Goal: Transaction & Acquisition: Purchase product/service

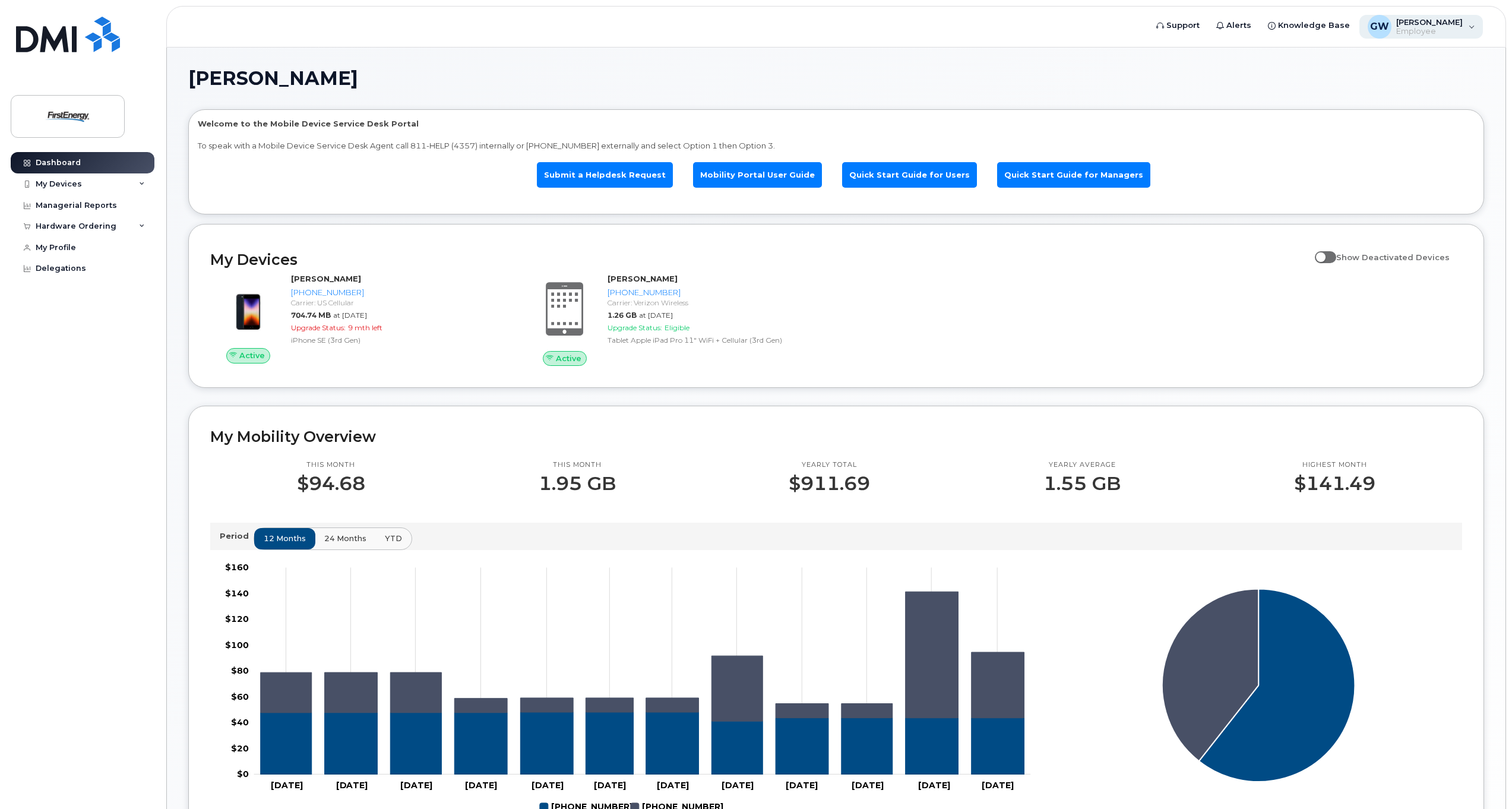
click at [1474, 26] on div "[PERSON_NAME], [PERSON_NAME] Employee" at bounding box center [1421, 26] width 124 height 24
click at [1353, 79] on div "English Français" at bounding box center [1397, 79] width 152 height 26
click at [1377, 23] on span "GW" at bounding box center [1379, 27] width 19 height 15
click at [78, 208] on div "Managerial Reports" at bounding box center [76, 206] width 81 height 9
click at [54, 208] on div "Managerial Reports" at bounding box center [76, 206] width 81 height 9
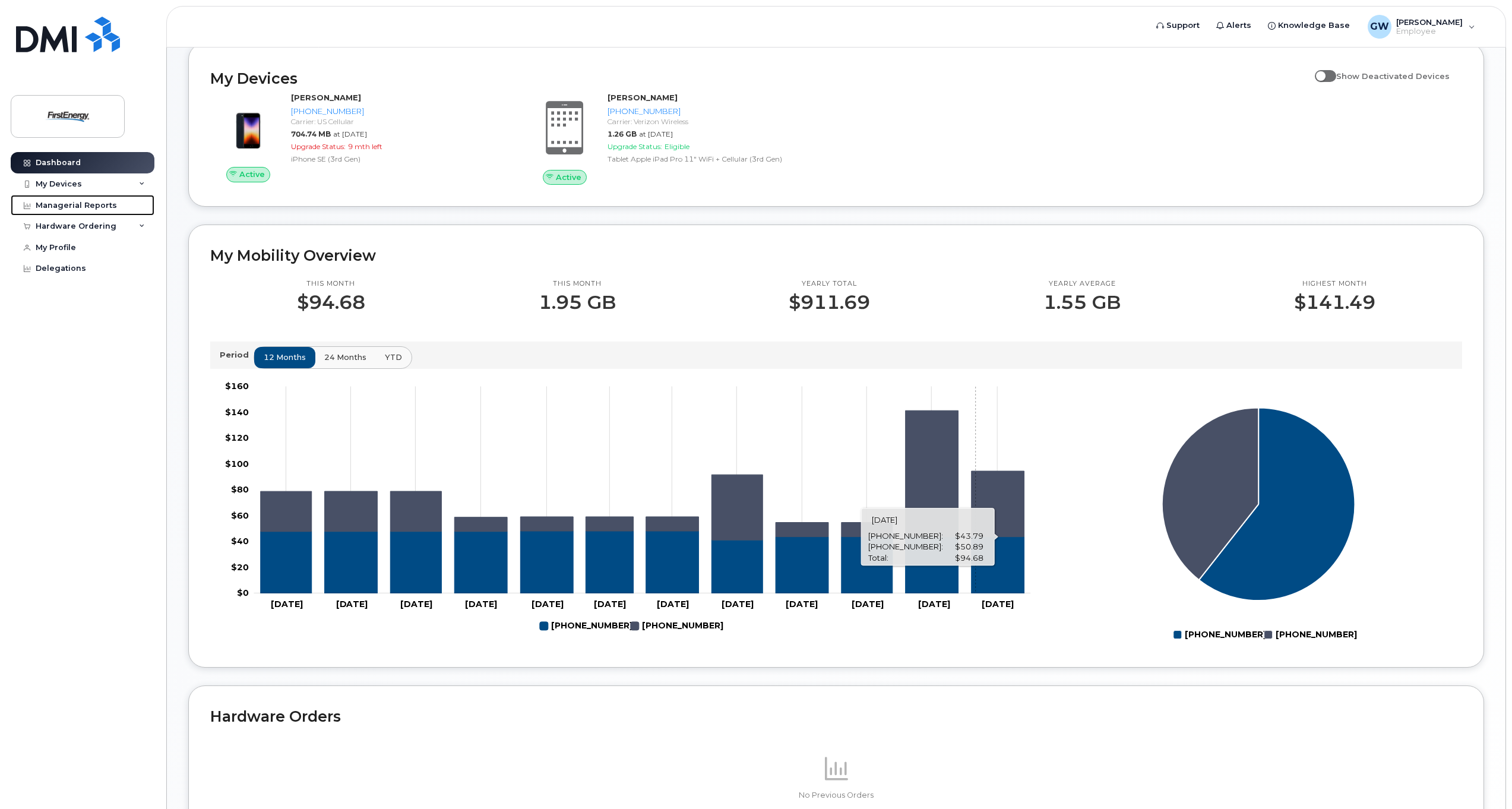
scroll to position [301, 0]
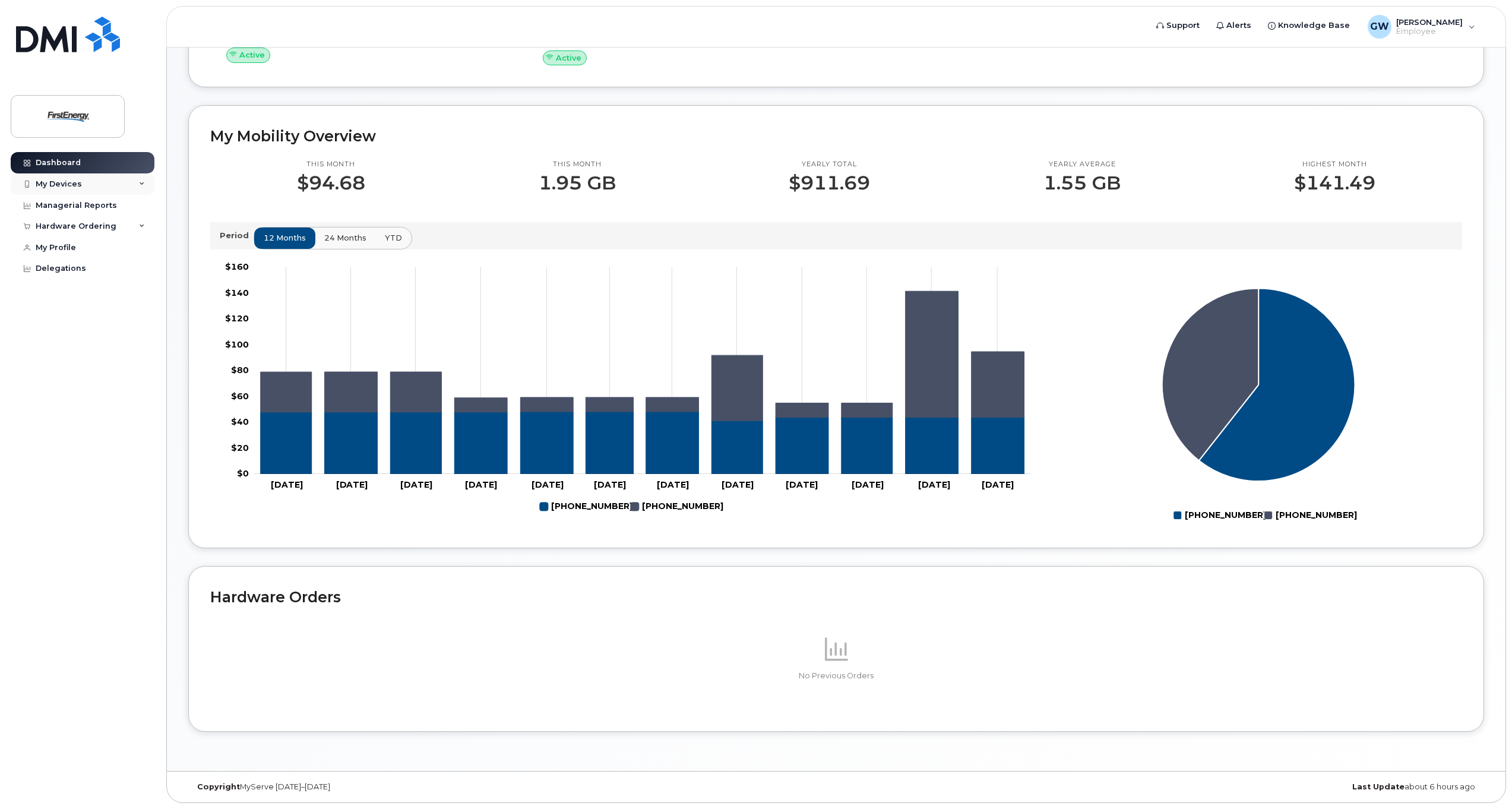
click at [44, 184] on div "My Devices" at bounding box center [59, 184] width 46 height 9
click at [38, 329] on div "Managerial Reports" at bounding box center [76, 324] width 81 height 9
click at [139, 349] on icon at bounding box center [141, 346] width 6 height 6
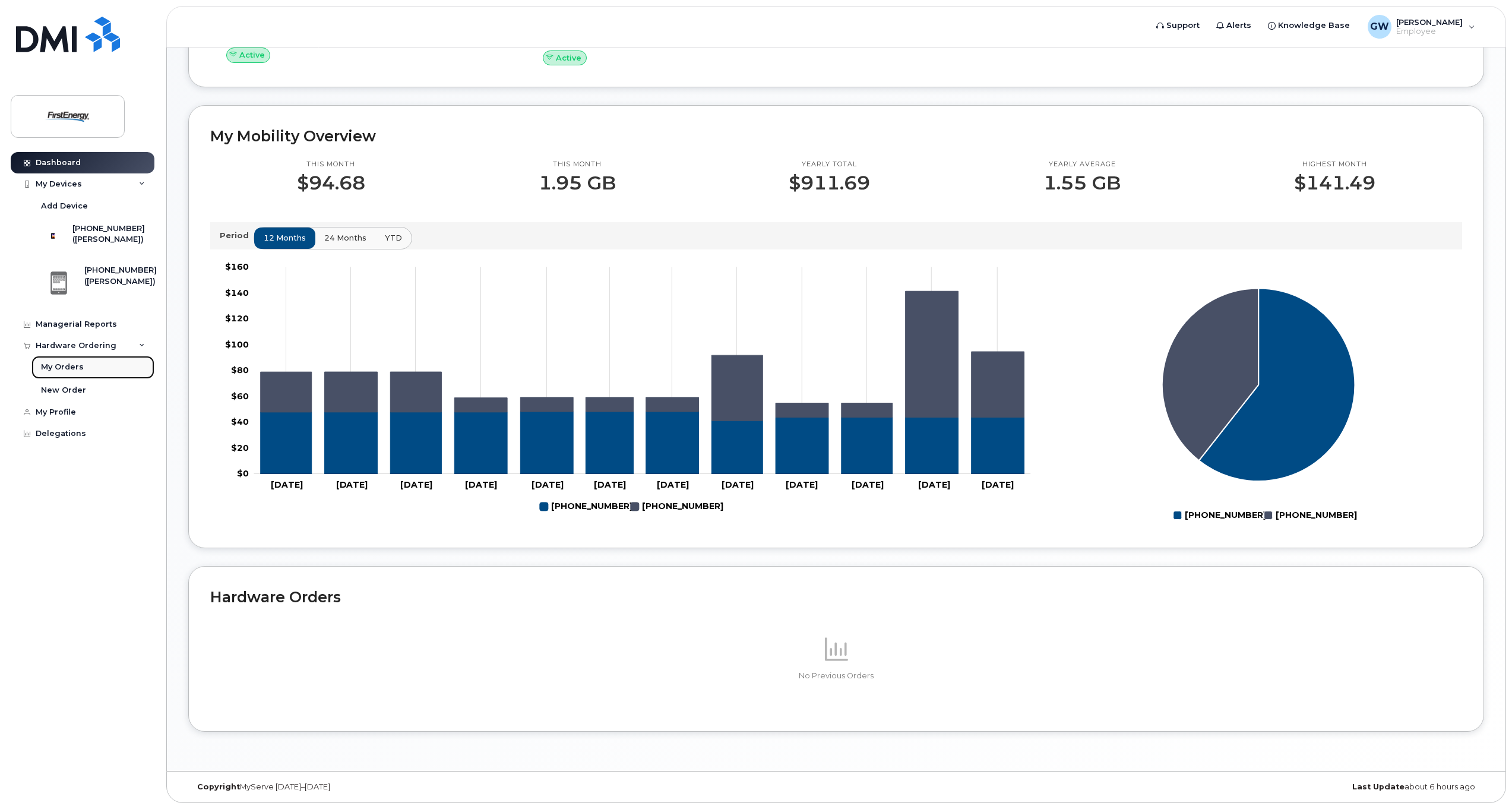
click at [69, 372] on div "My Orders" at bounding box center [62, 367] width 43 height 11
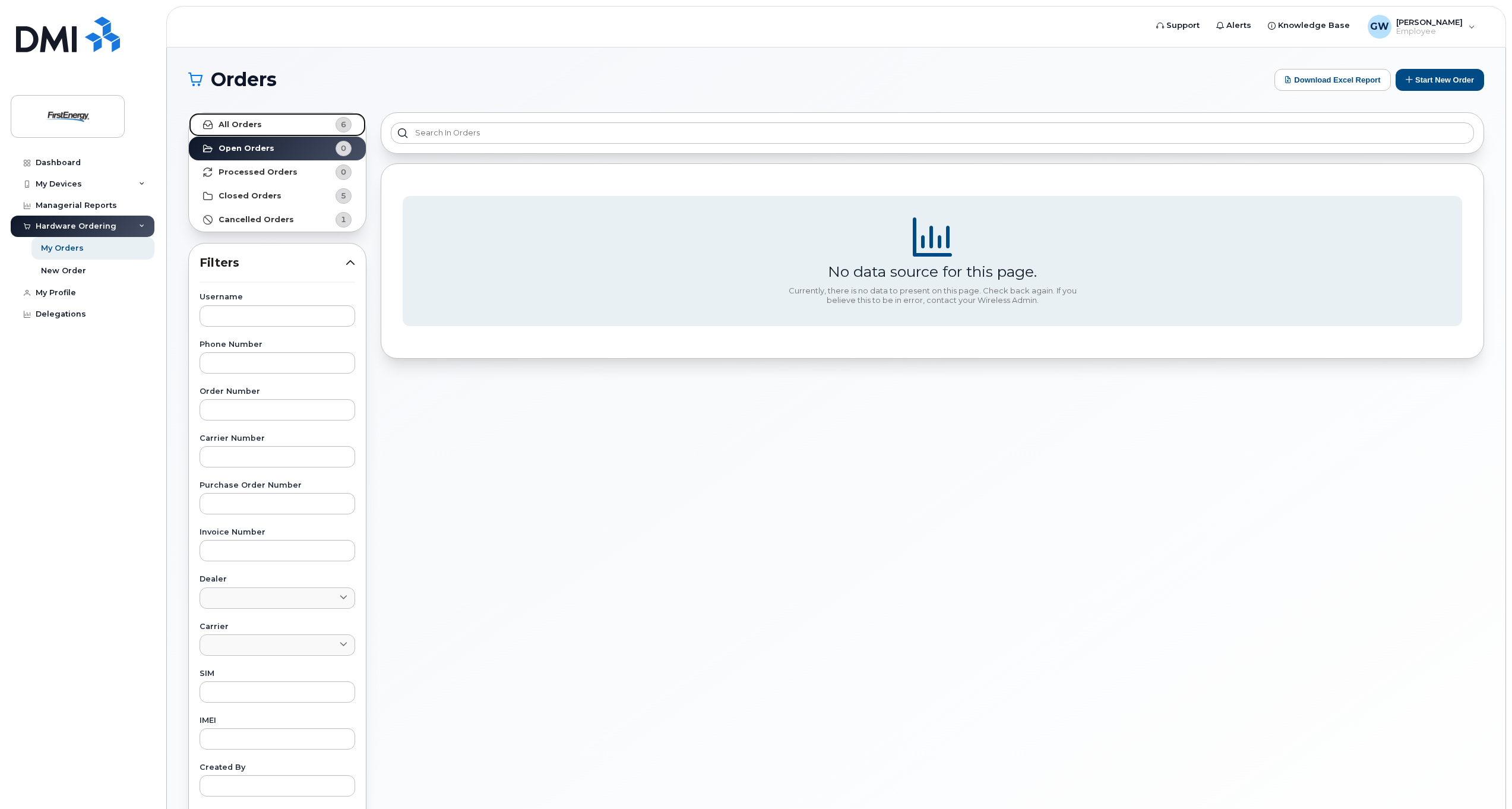
click at [238, 124] on strong "All Orders" at bounding box center [241, 125] width 44 height 9
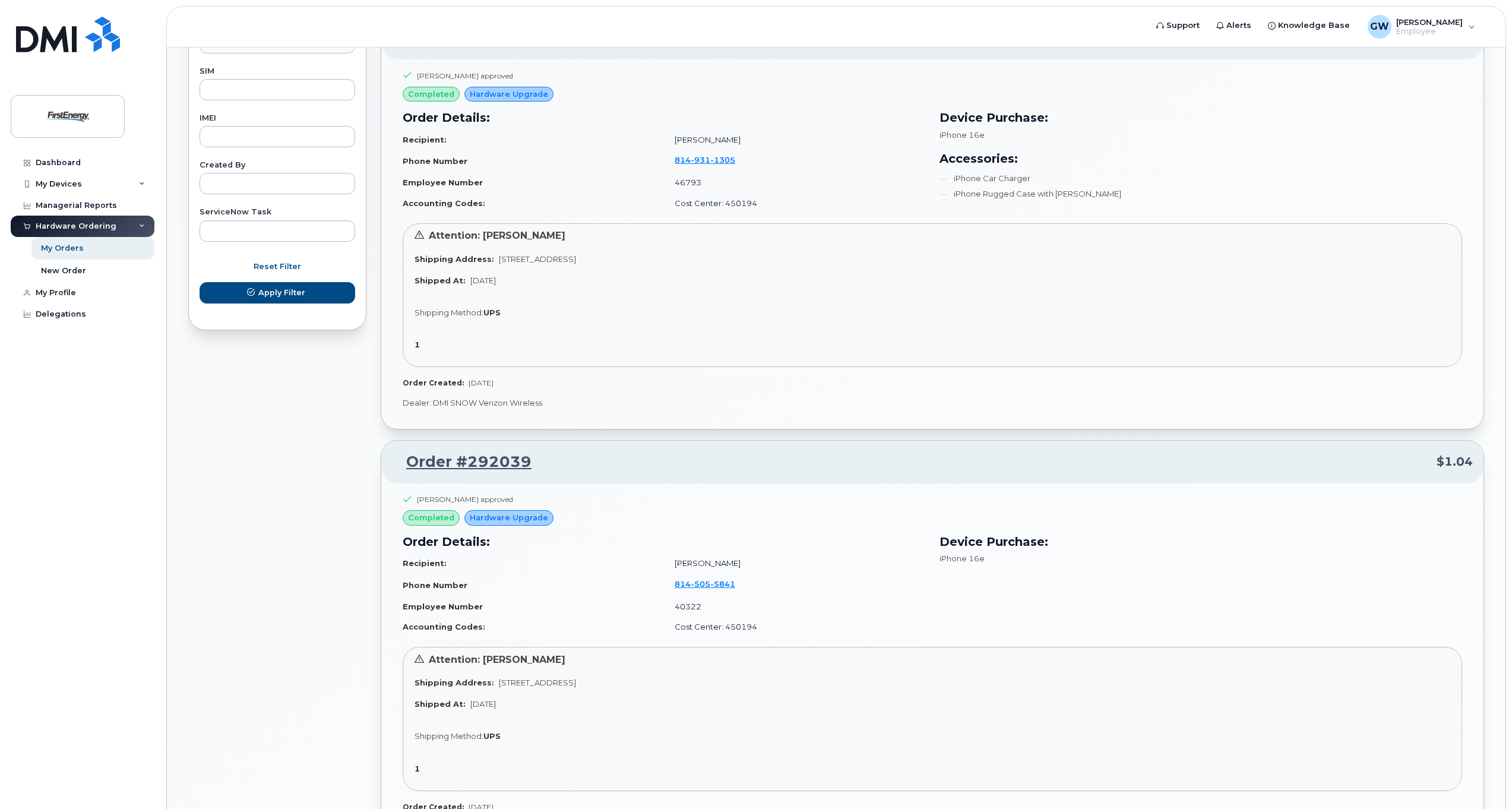
scroll to position [654, 0]
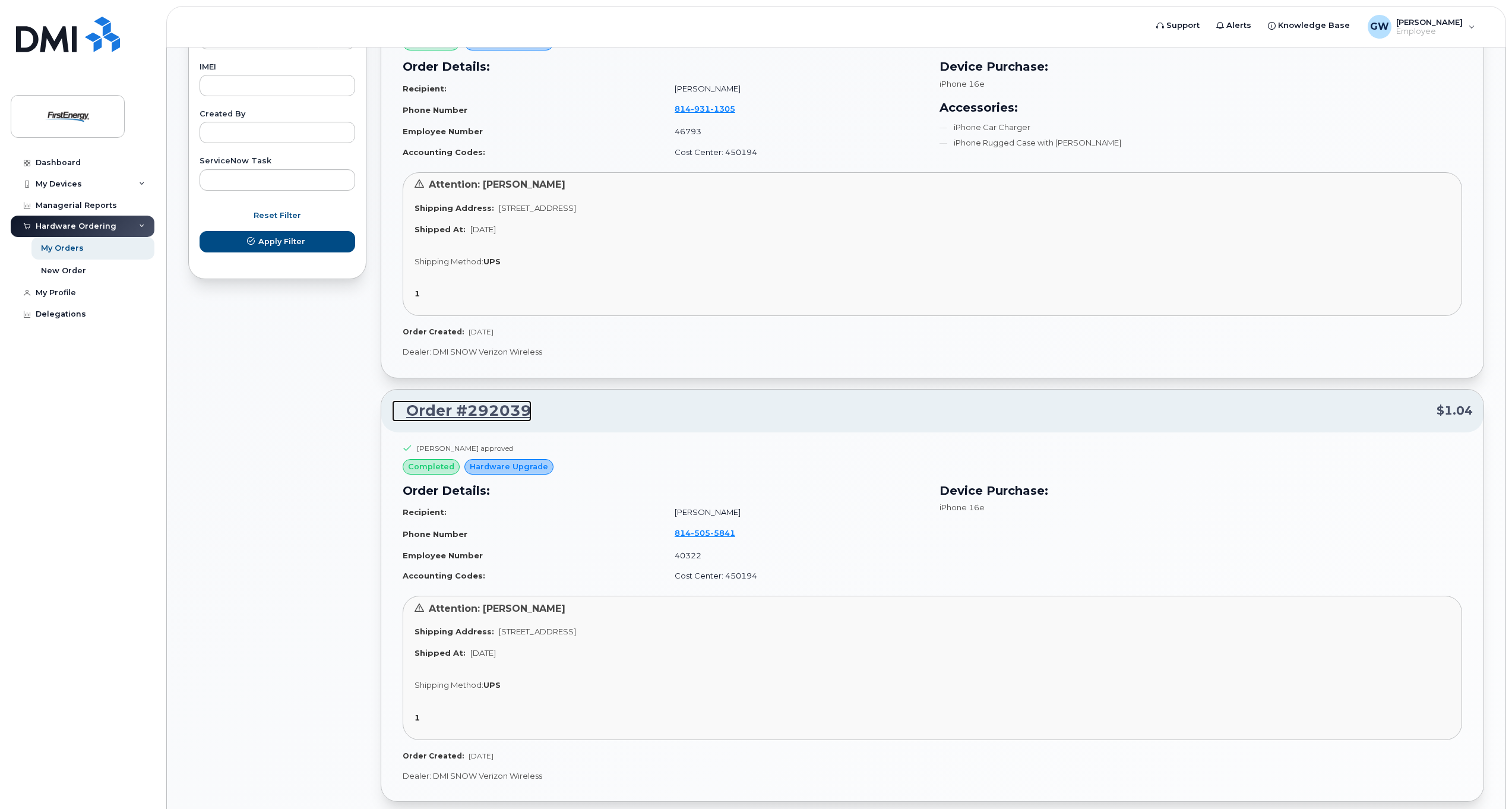
click at [482, 410] on link "Order #292039" at bounding box center [461, 411] width 139 height 21
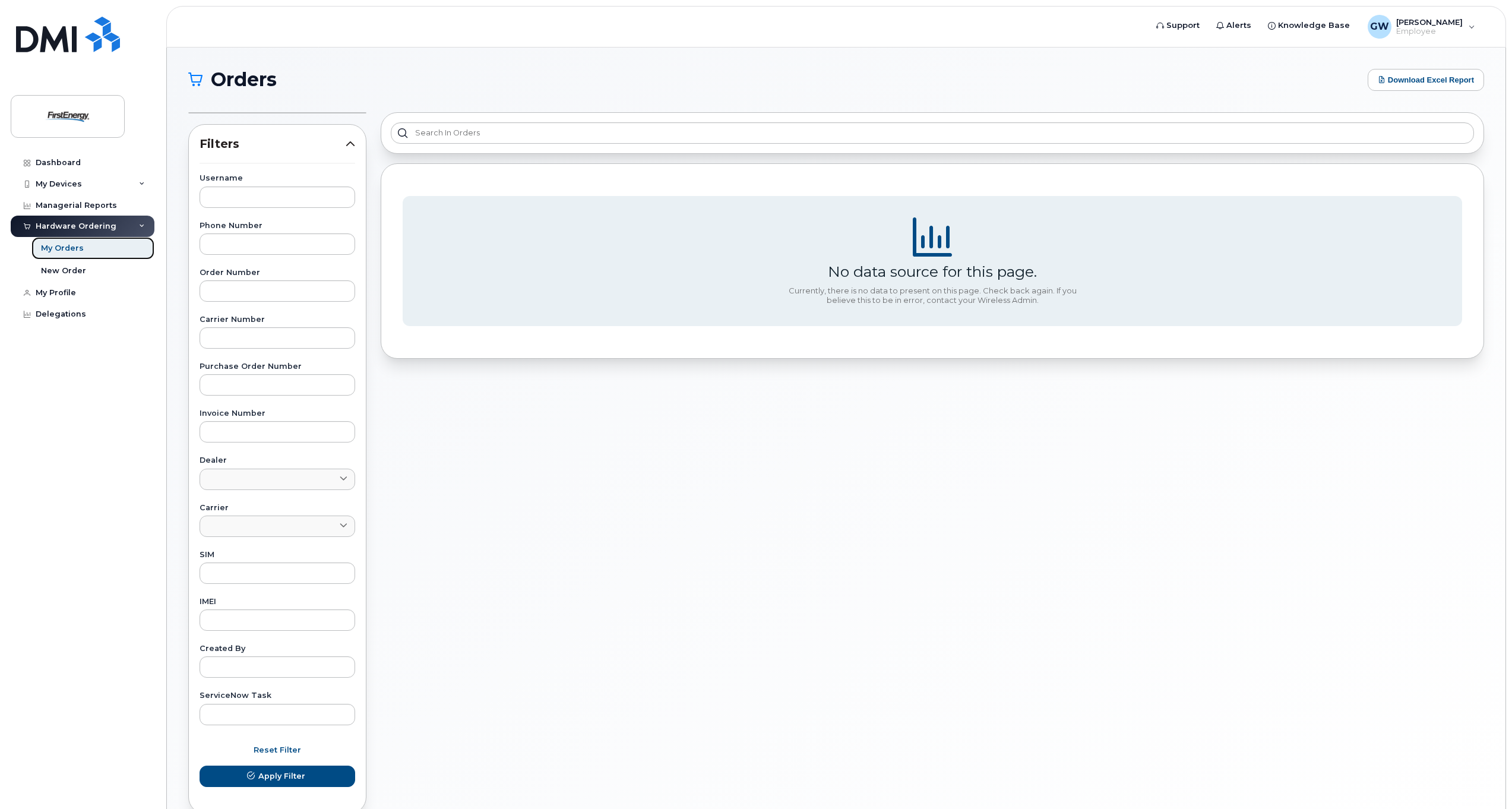
click at [67, 252] on div "My Orders" at bounding box center [62, 249] width 43 height 11
click at [71, 206] on div "Managerial Reports" at bounding box center [76, 206] width 81 height 9
click at [68, 178] on div "My Devices" at bounding box center [82, 184] width 143 height 21
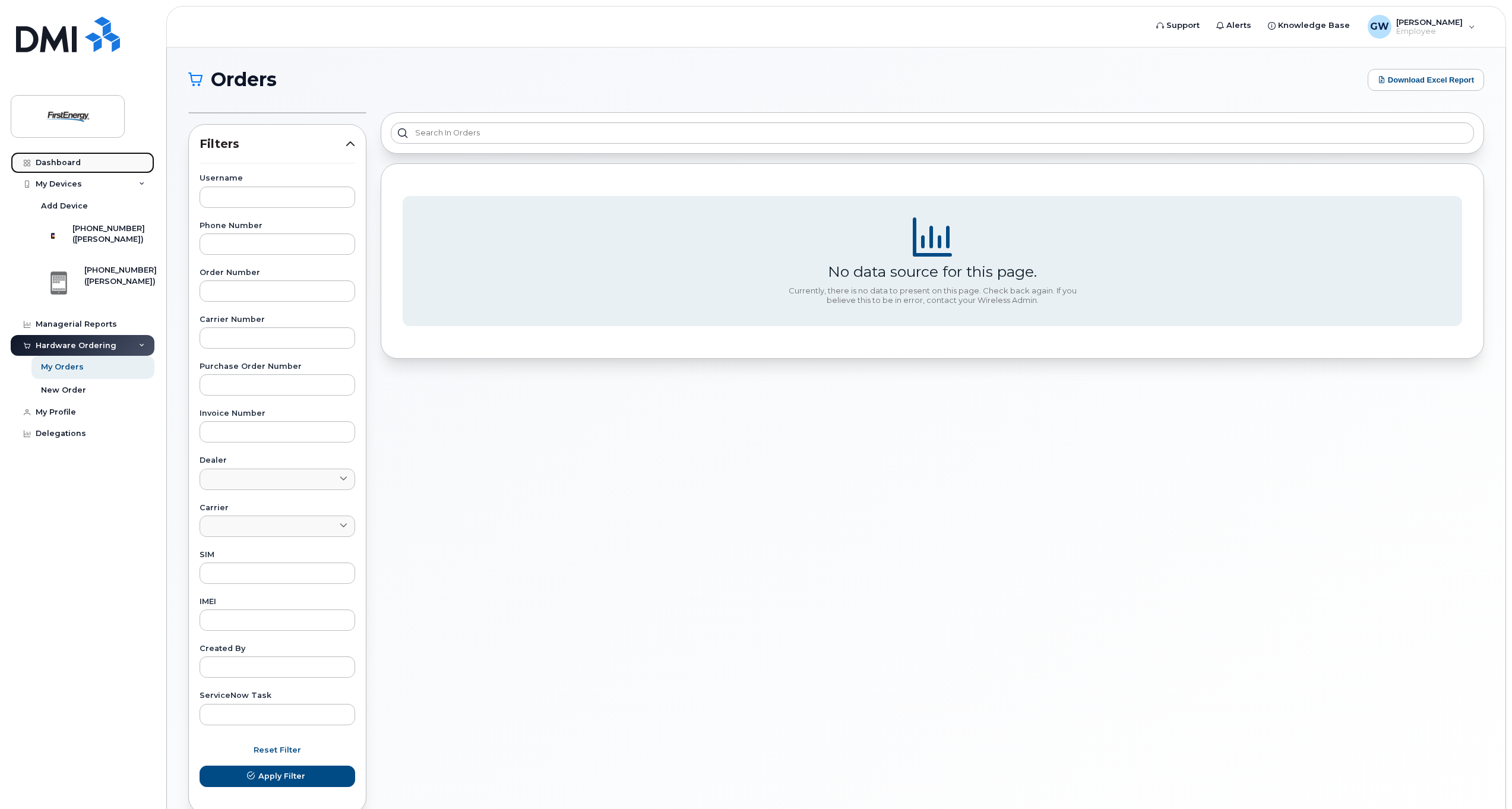
click at [67, 158] on div "Dashboard" at bounding box center [58, 163] width 45 height 9
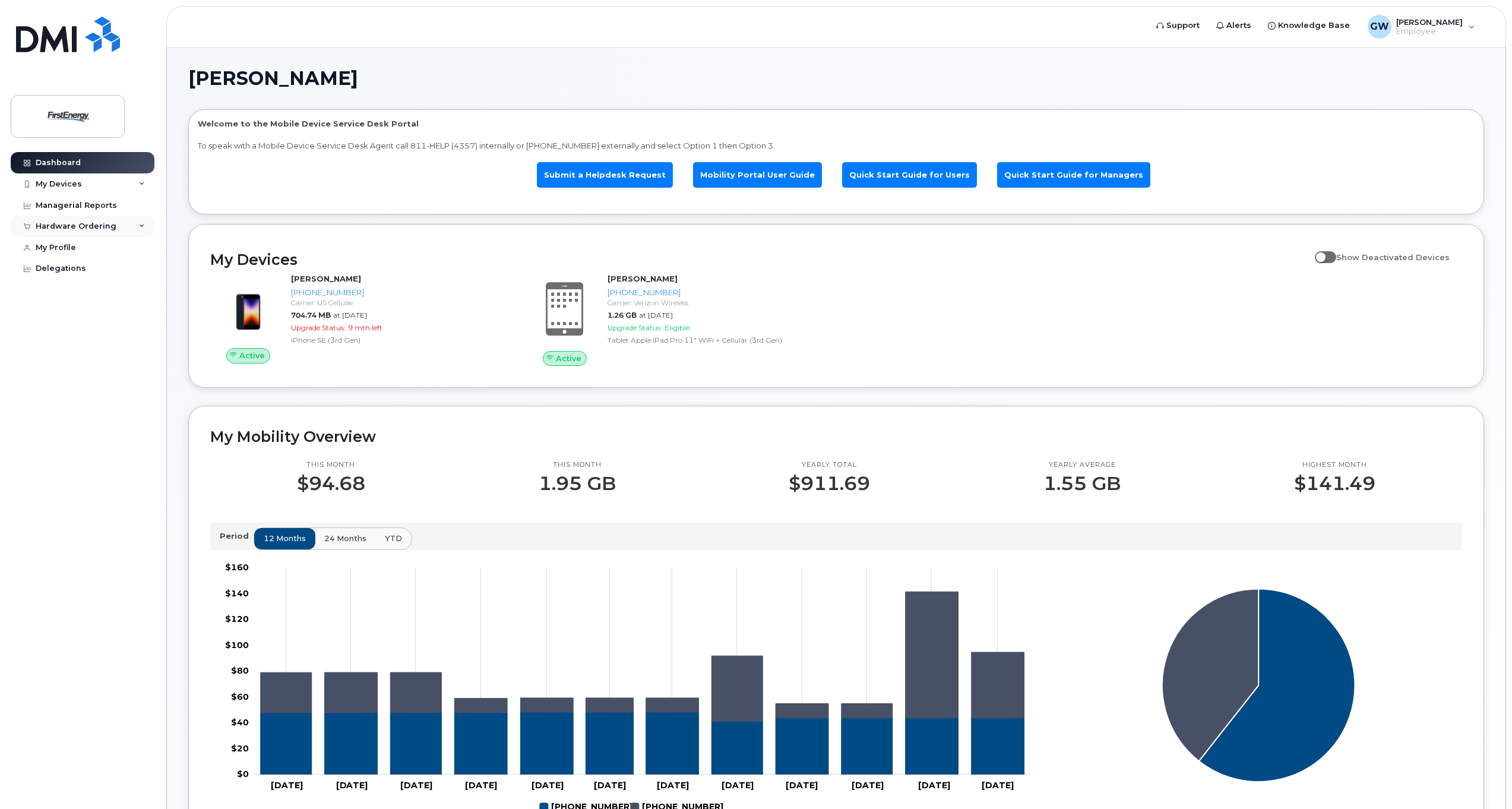
click at [90, 221] on div "Hardware Ordering" at bounding box center [82, 226] width 143 height 21
click at [67, 249] on div "My Orders" at bounding box center [62, 249] width 43 height 11
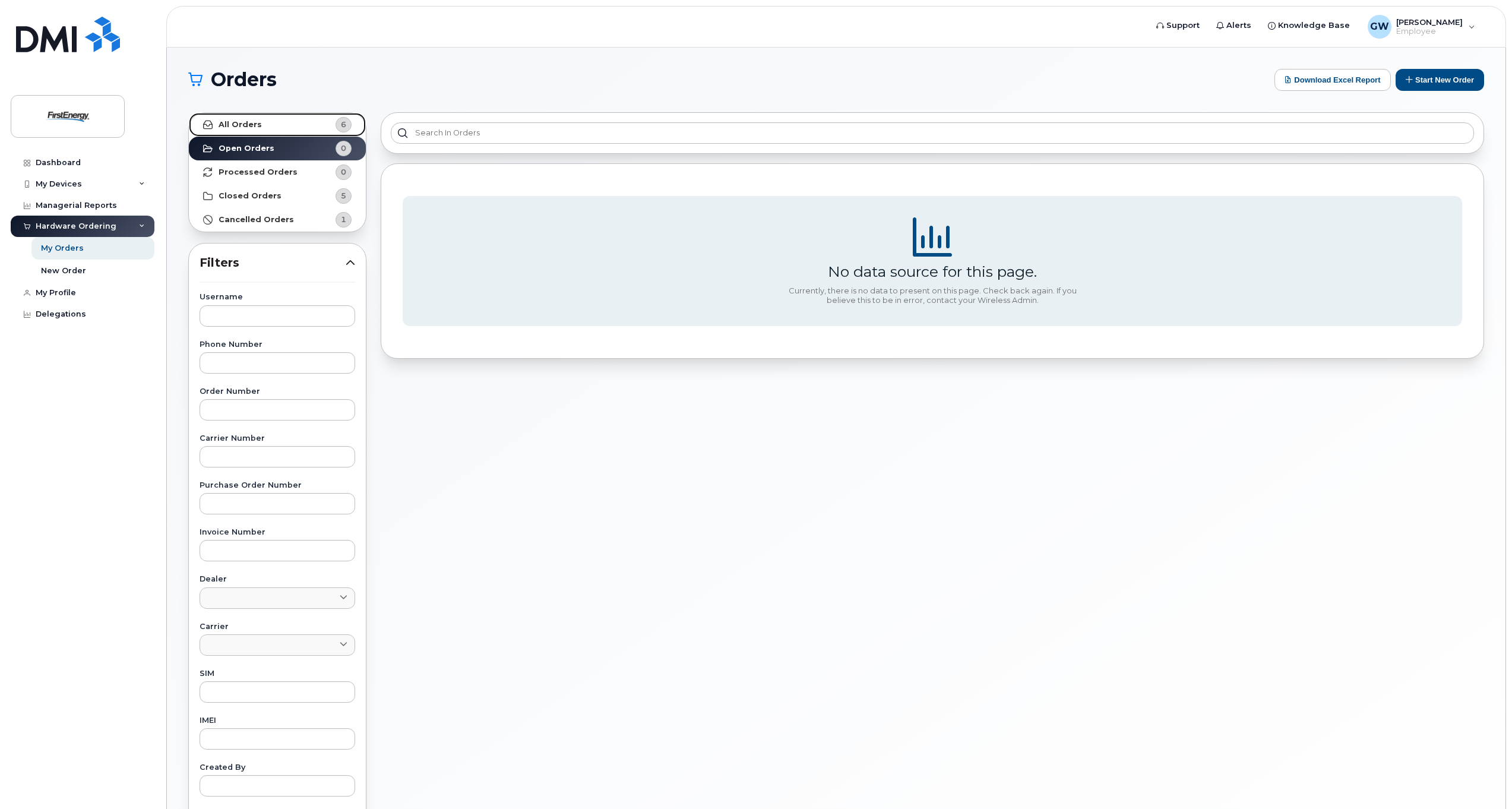
click at [272, 124] on link "All Orders 6" at bounding box center [278, 125] width 177 height 24
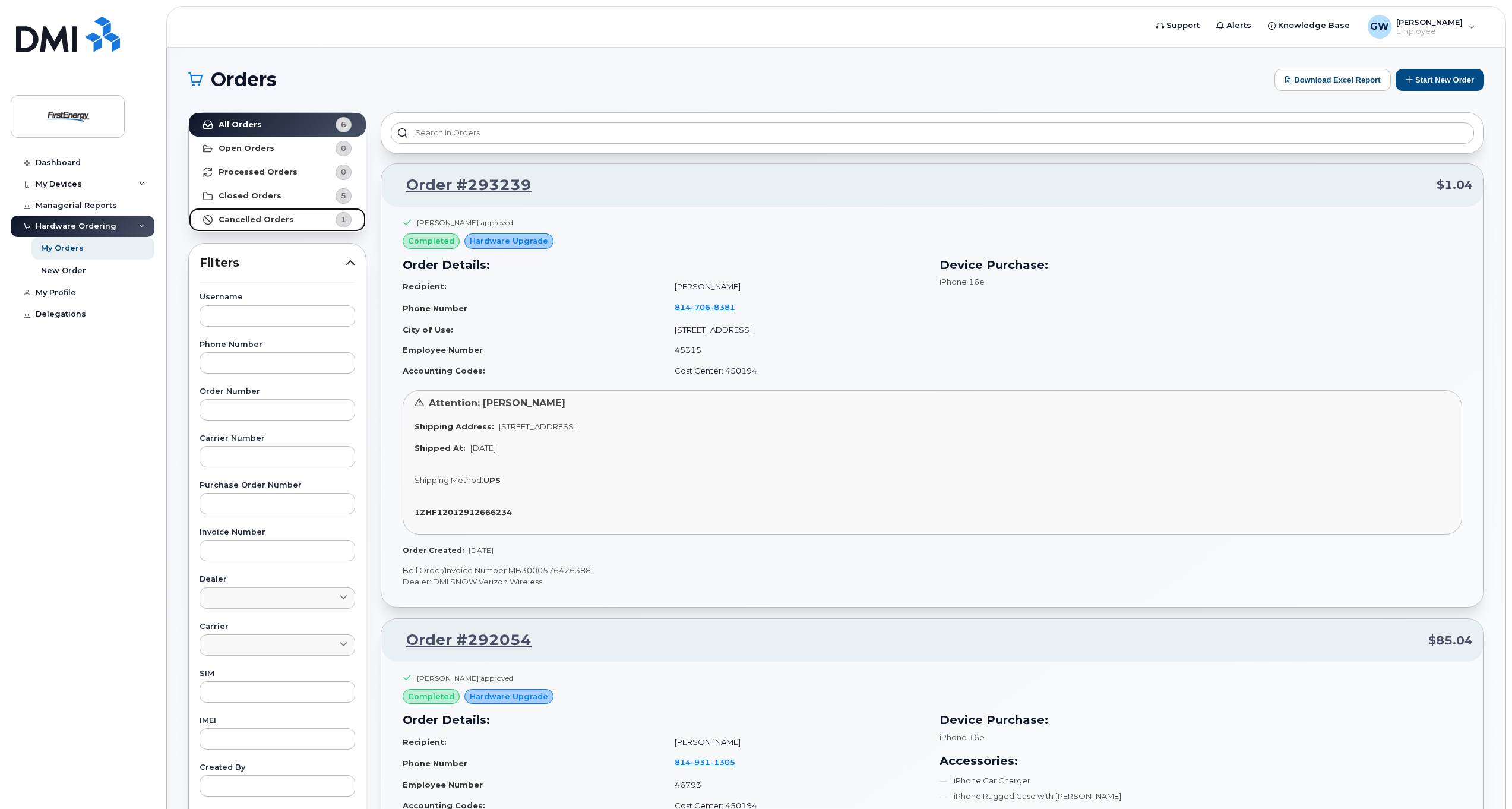
click at [248, 220] on strong "Cancelled Orders" at bounding box center [256, 219] width 75 height 9
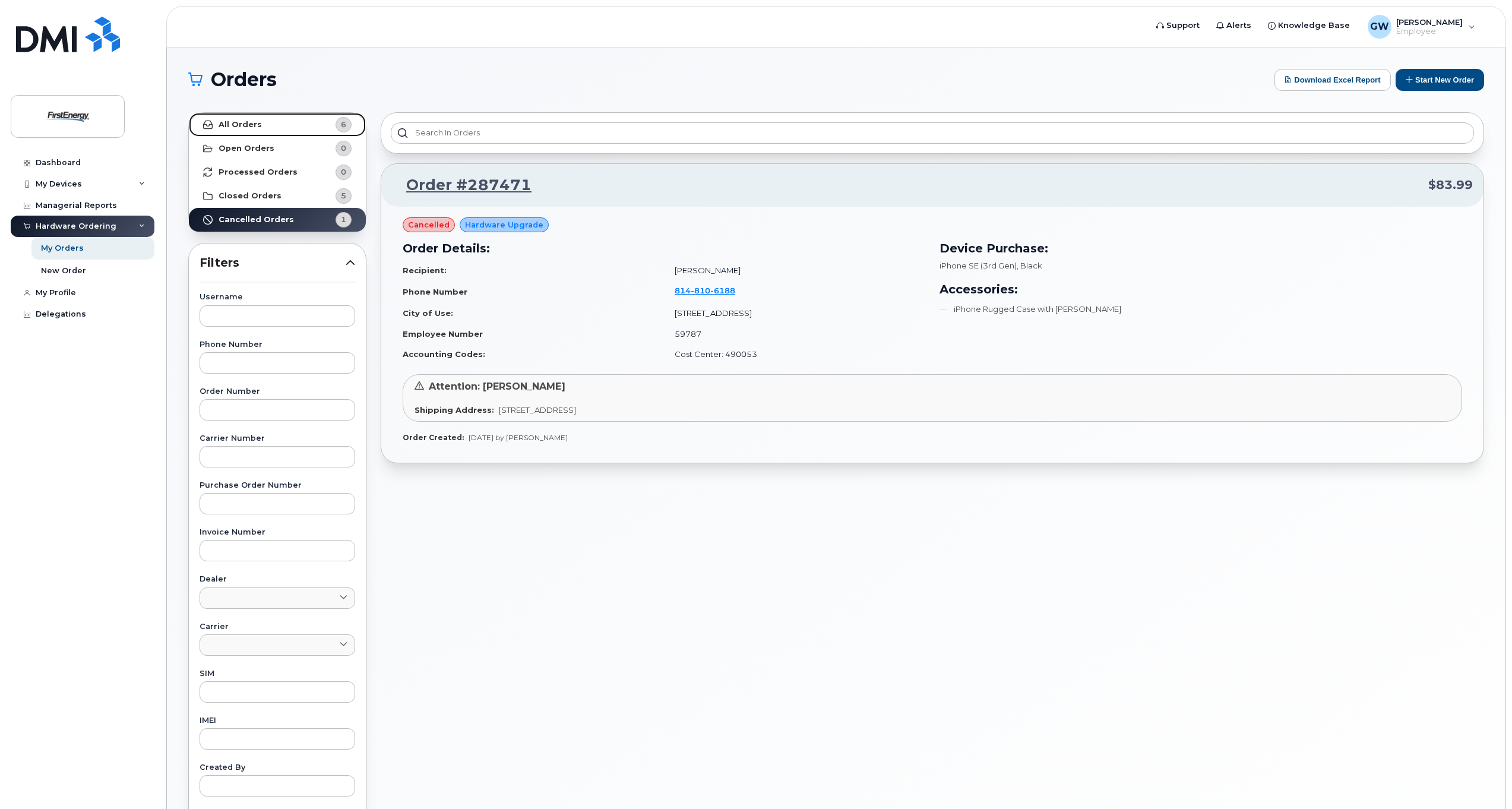
click at [258, 128] on strong "All Orders" at bounding box center [241, 125] width 44 height 9
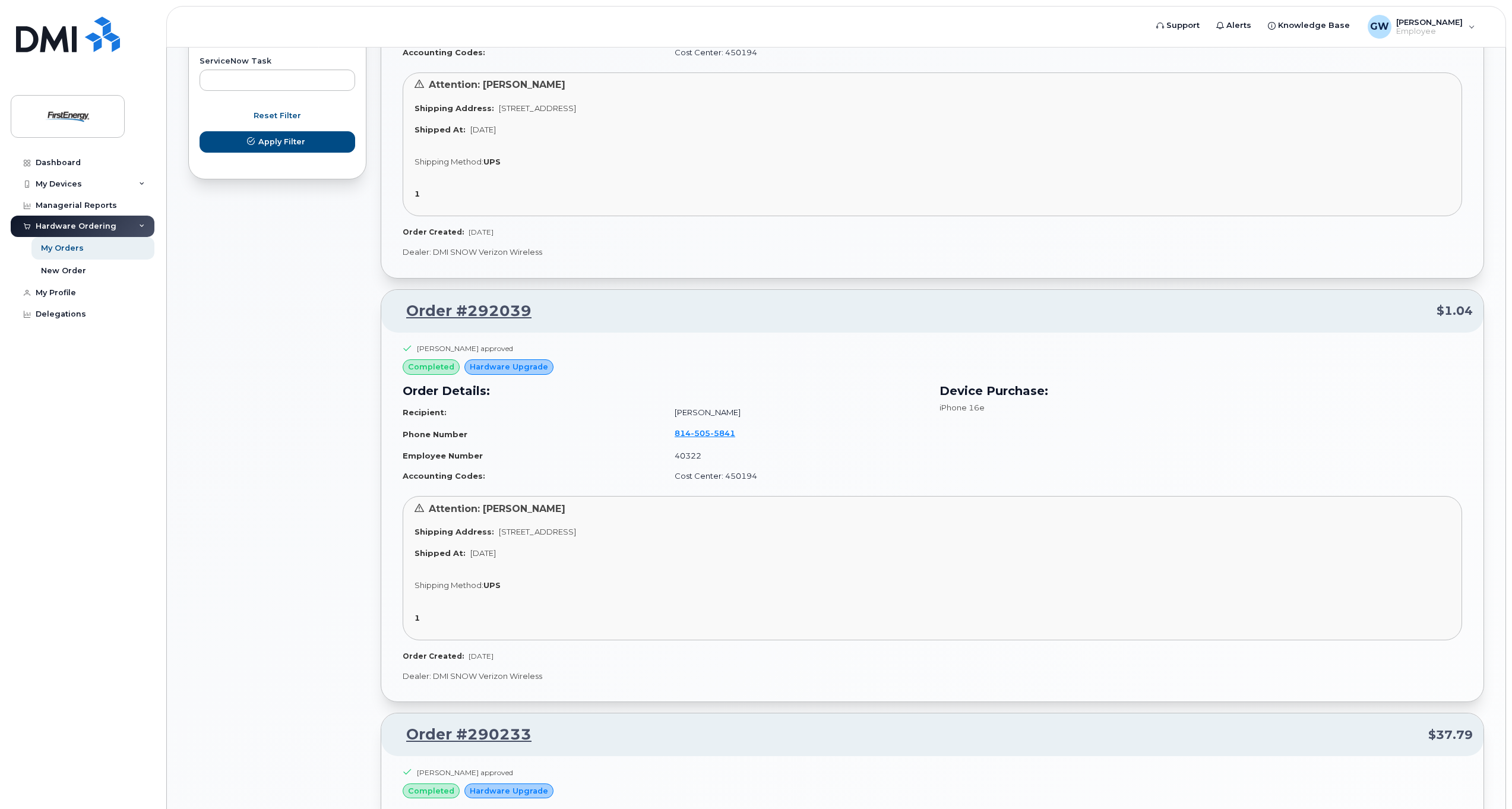
scroll to position [772, 0]
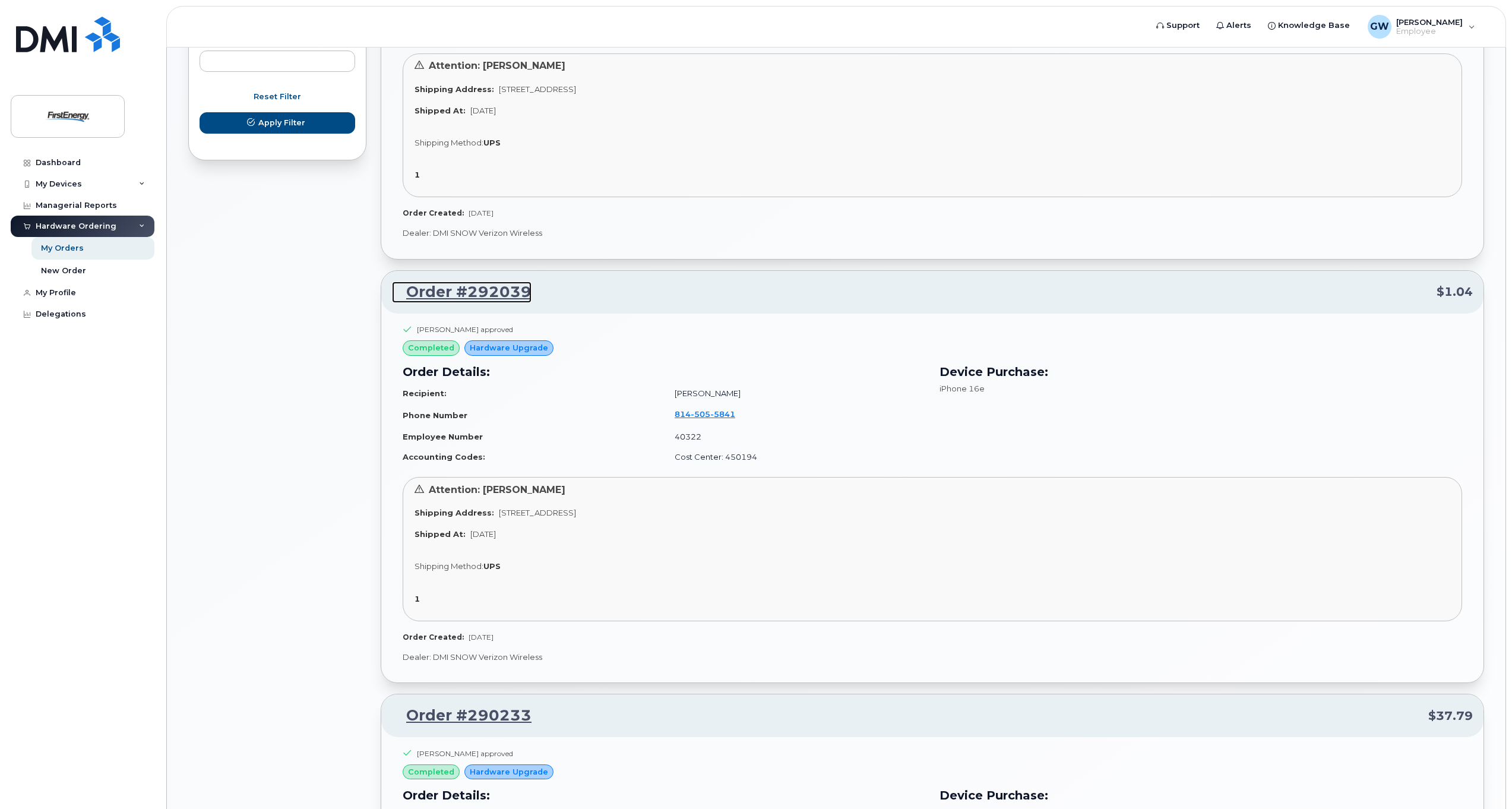
click at [484, 291] on link "Order #292039" at bounding box center [461, 292] width 139 height 21
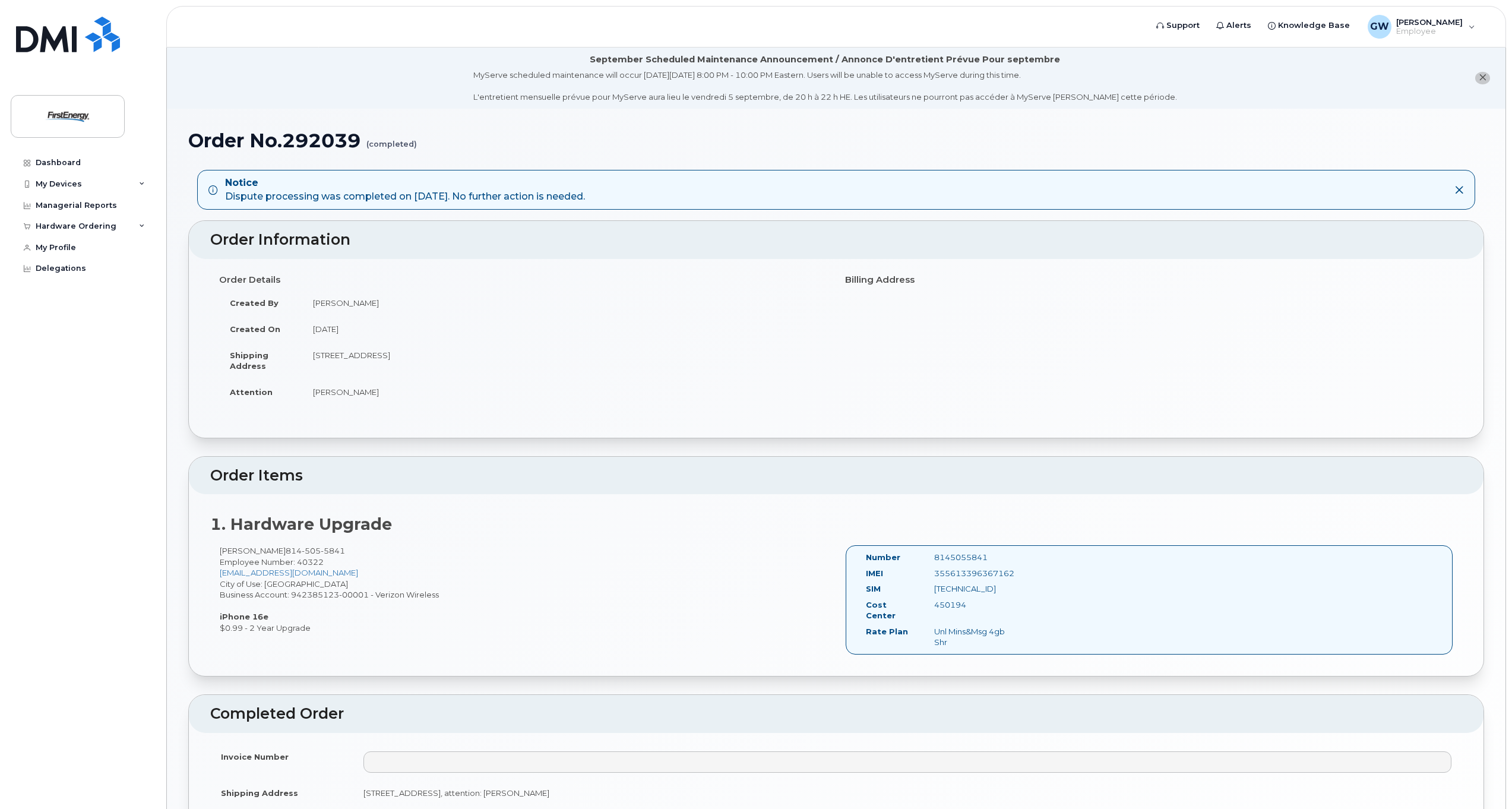
click at [213, 192] on icon at bounding box center [213, 190] width 9 height 9
click at [321, 197] on div "Notice Dispute processing was completed on [DATE]. No further action is needed." at bounding box center [405, 190] width 360 height 27
click at [116, 227] on div "Hardware Ordering" at bounding box center [82, 226] width 143 height 21
click at [66, 249] on div "My Orders" at bounding box center [62, 249] width 43 height 11
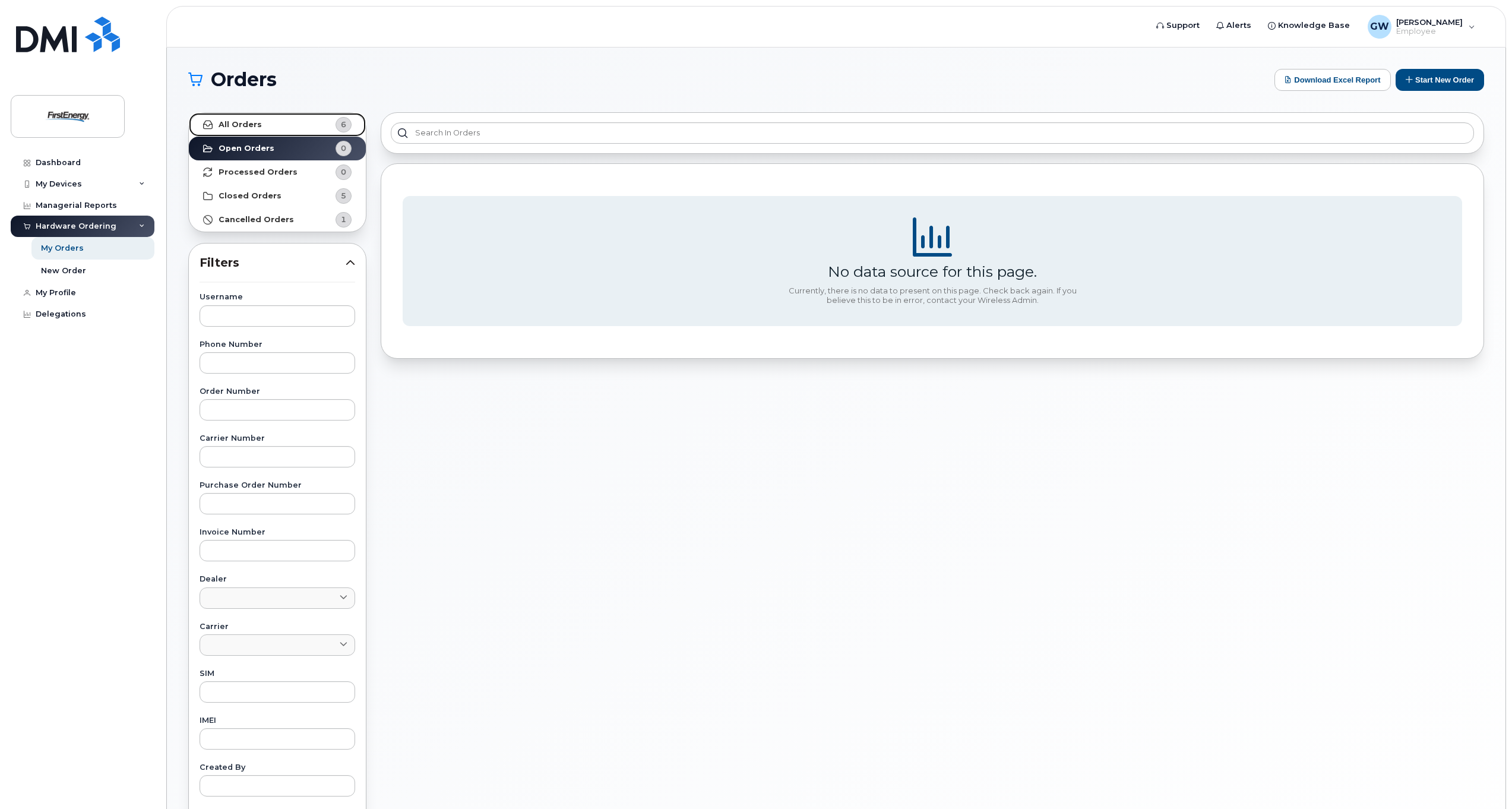
click at [288, 126] on link "All Orders 6" at bounding box center [278, 125] width 177 height 24
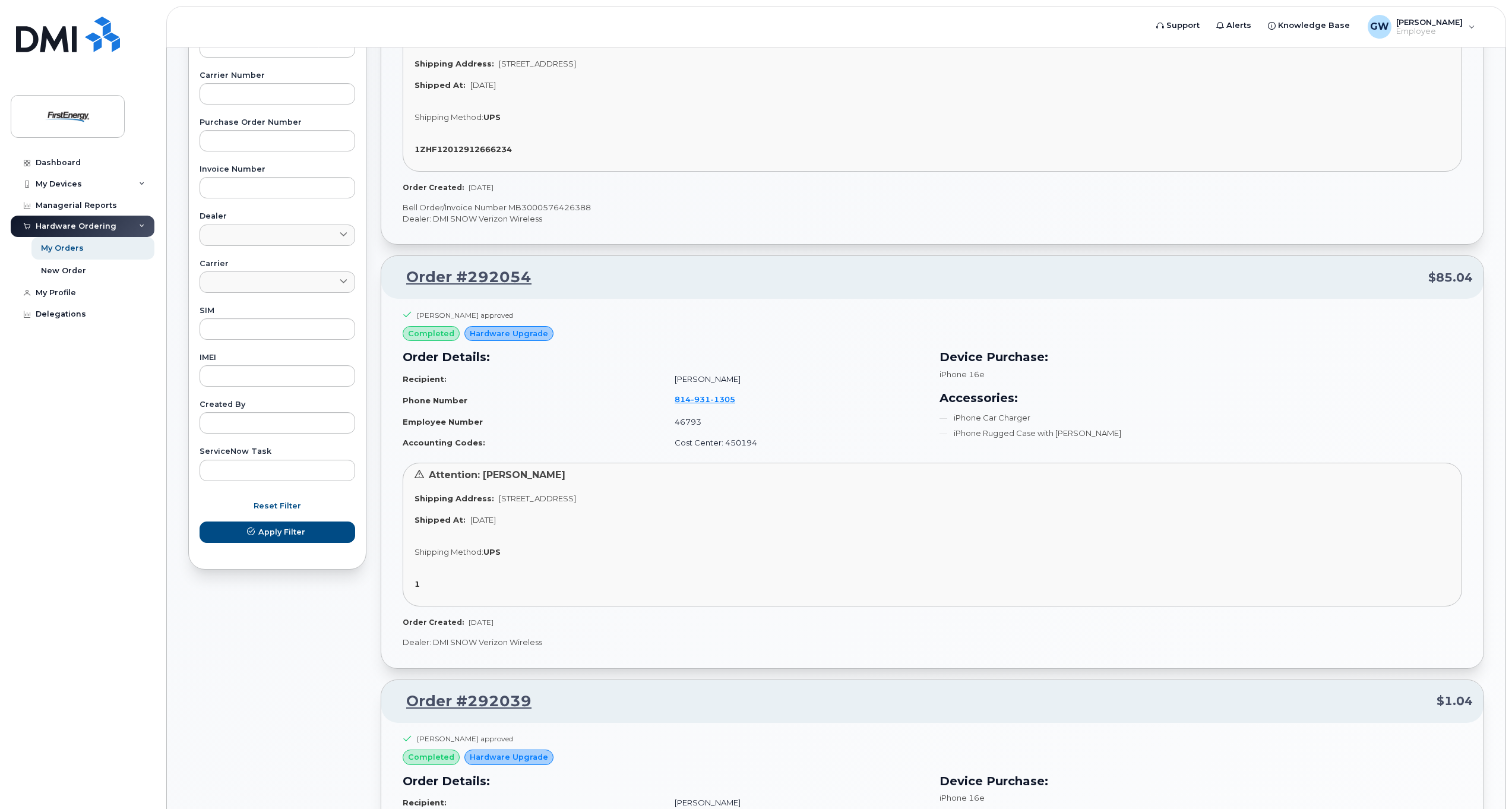
scroll to position [356, 0]
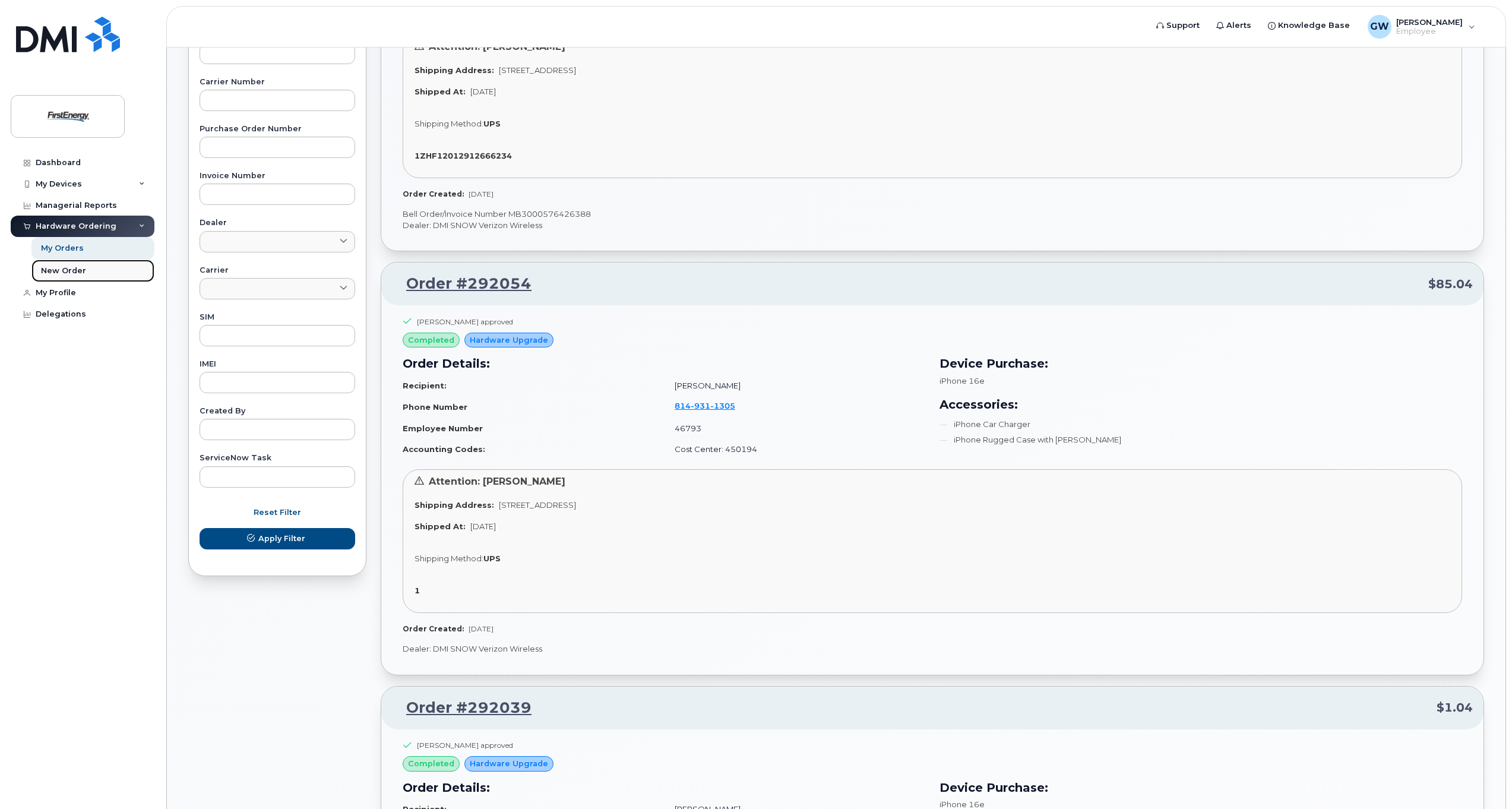
click at [66, 269] on div "New Order" at bounding box center [63, 271] width 45 height 11
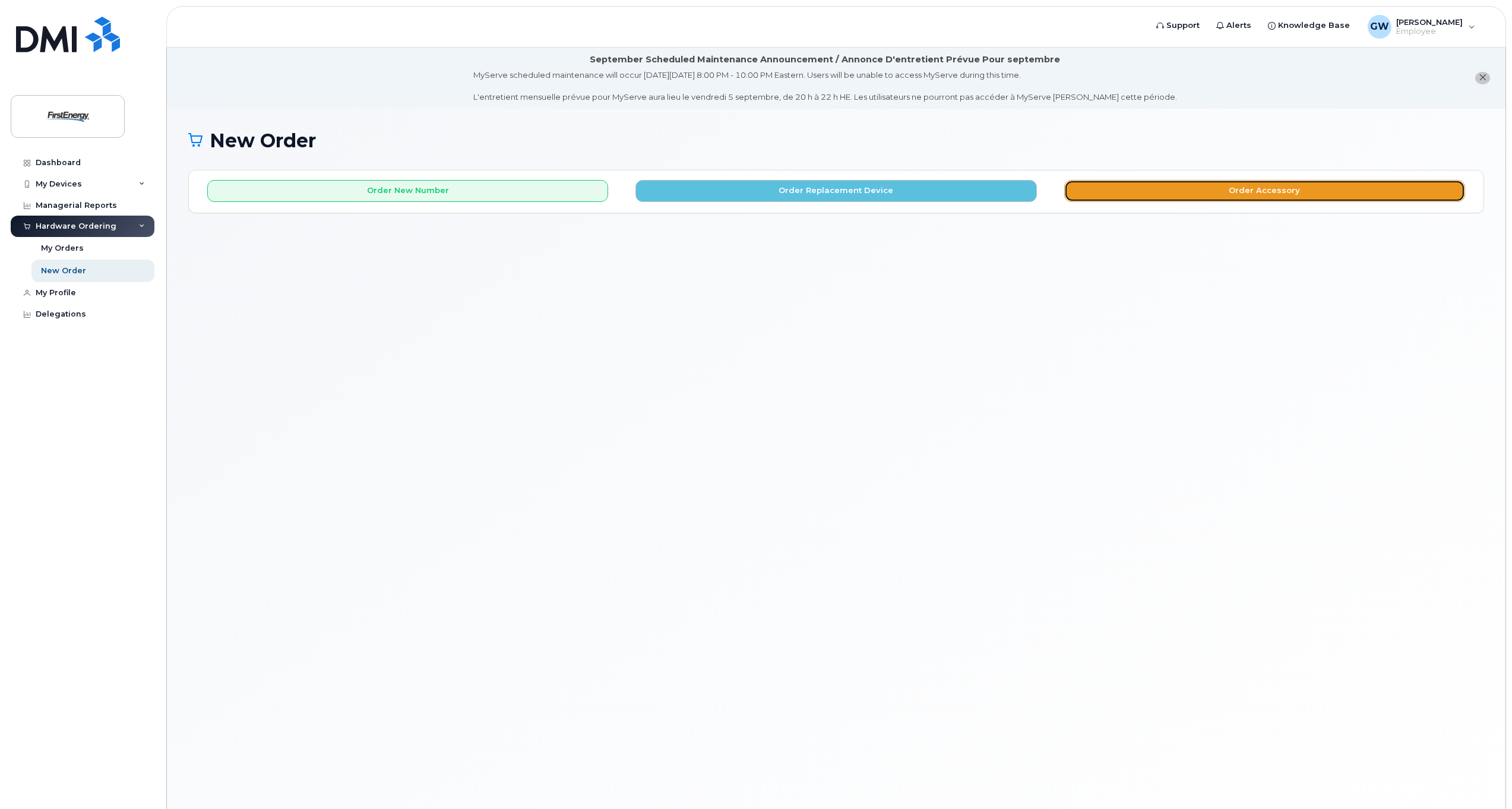
click at [1256, 190] on button "Order Accessory" at bounding box center [1264, 190] width 401 height 22
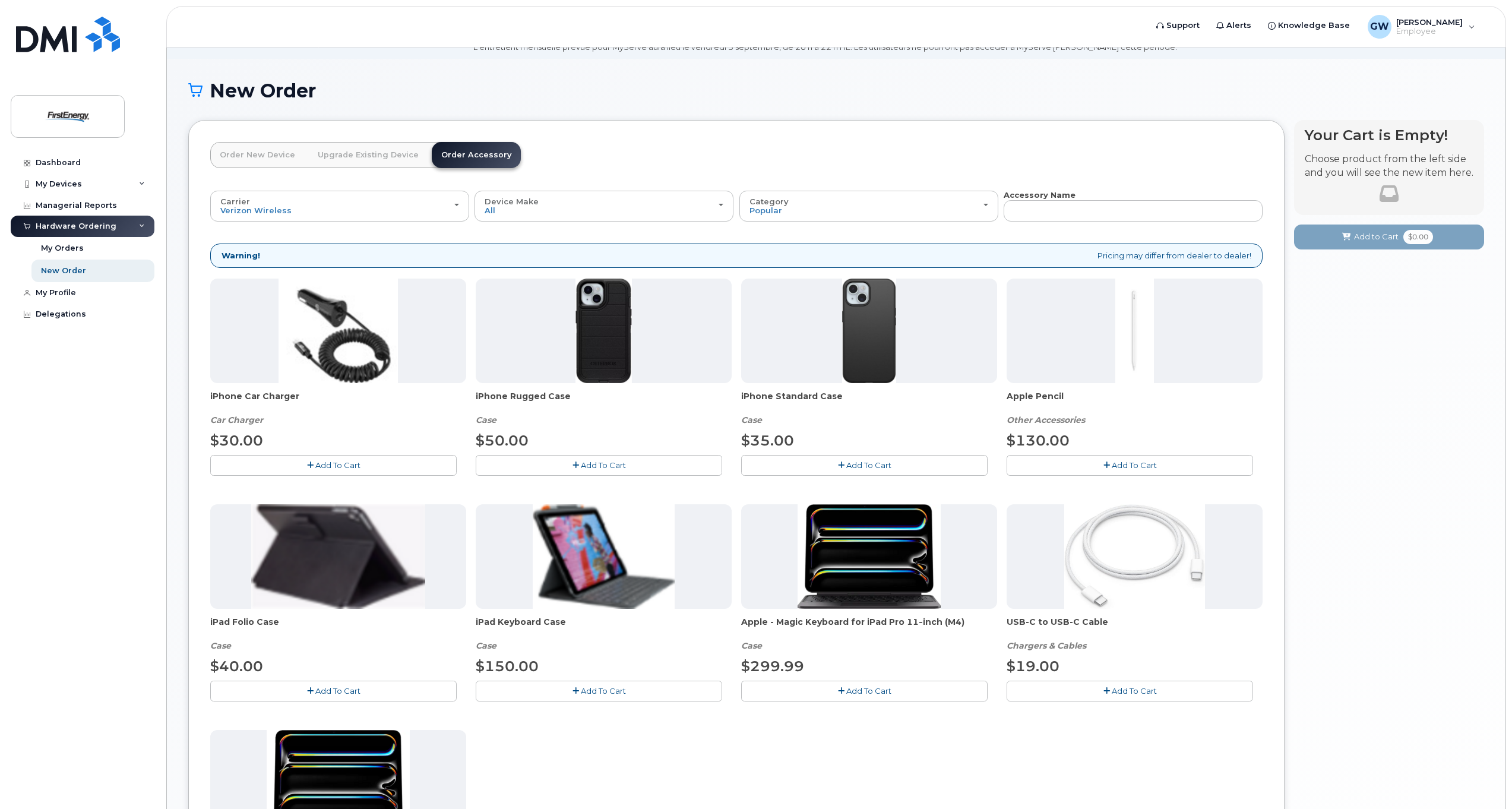
scroll to position [49, 0]
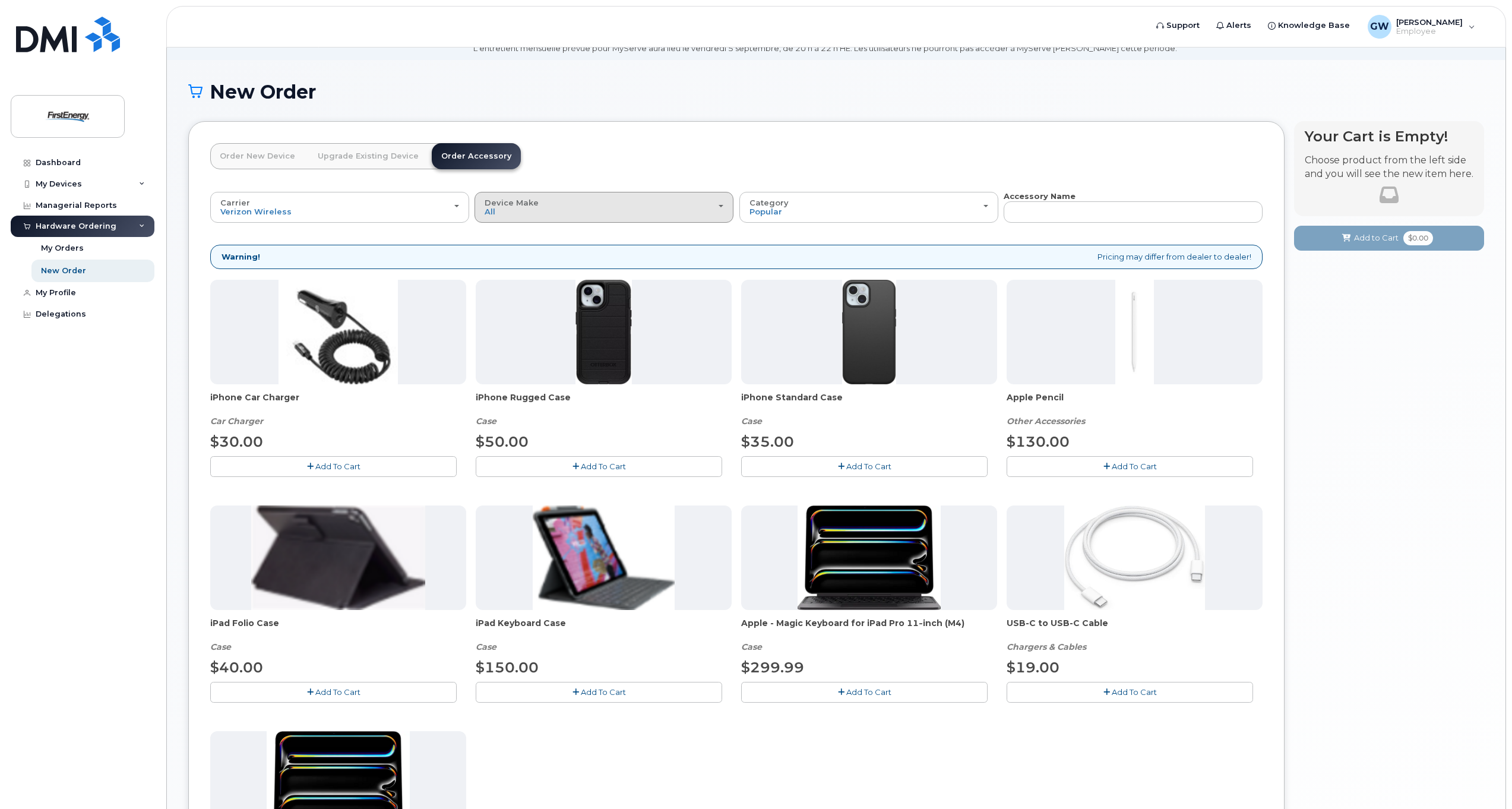
click at [718, 205] on div "Device Make All iPhone Tablet" at bounding box center [603, 208] width 239 height 19
click at [510, 261] on label "iPhone" at bounding box center [500, 260] width 44 height 15
click at [0, 0] on input "iPhone" at bounding box center [0, 0] width 0 height 0
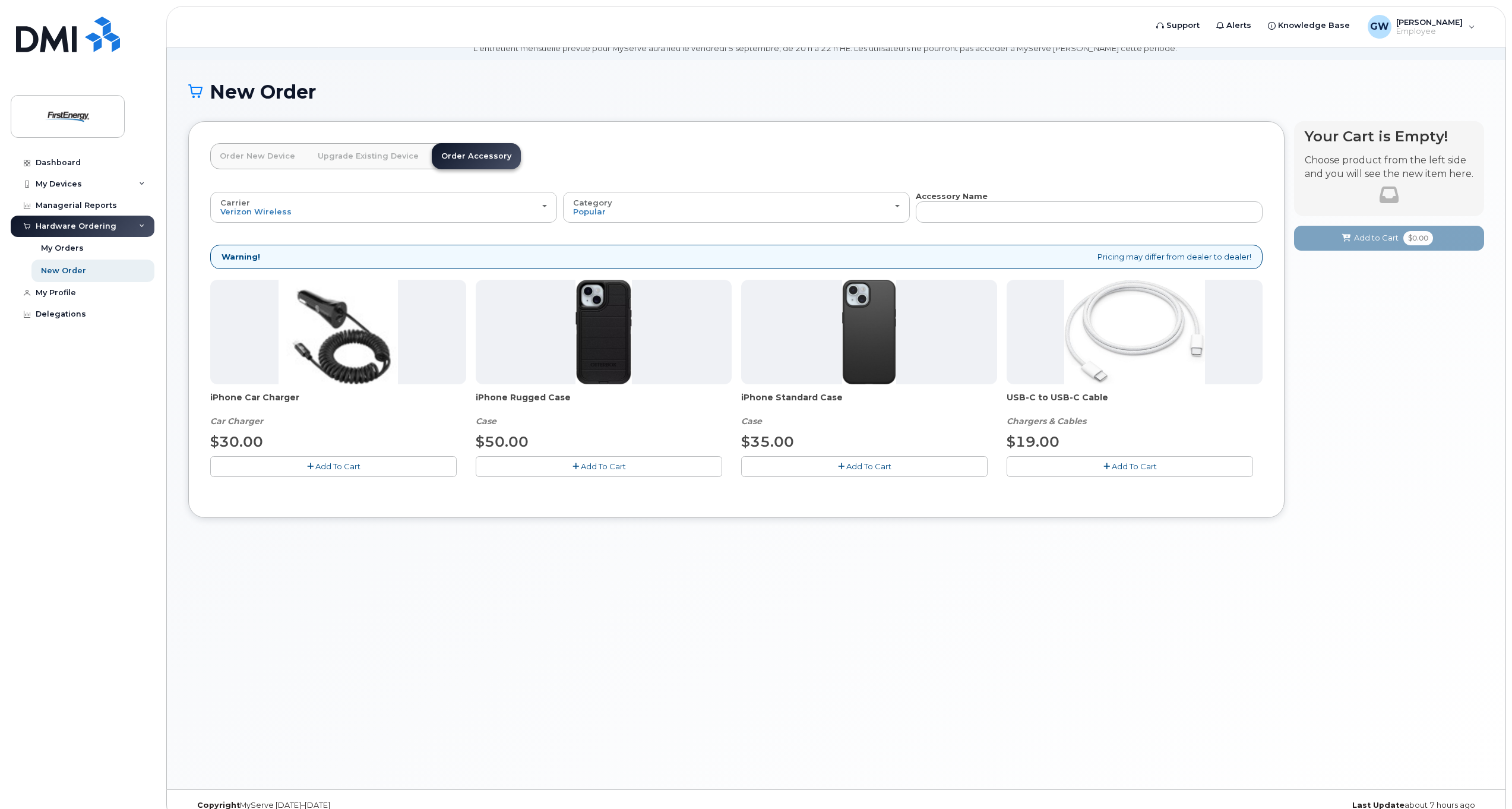
click at [609, 342] on img at bounding box center [603, 332] width 56 height 104
click at [599, 466] on span "Add To Cart" at bounding box center [603, 466] width 45 height 9
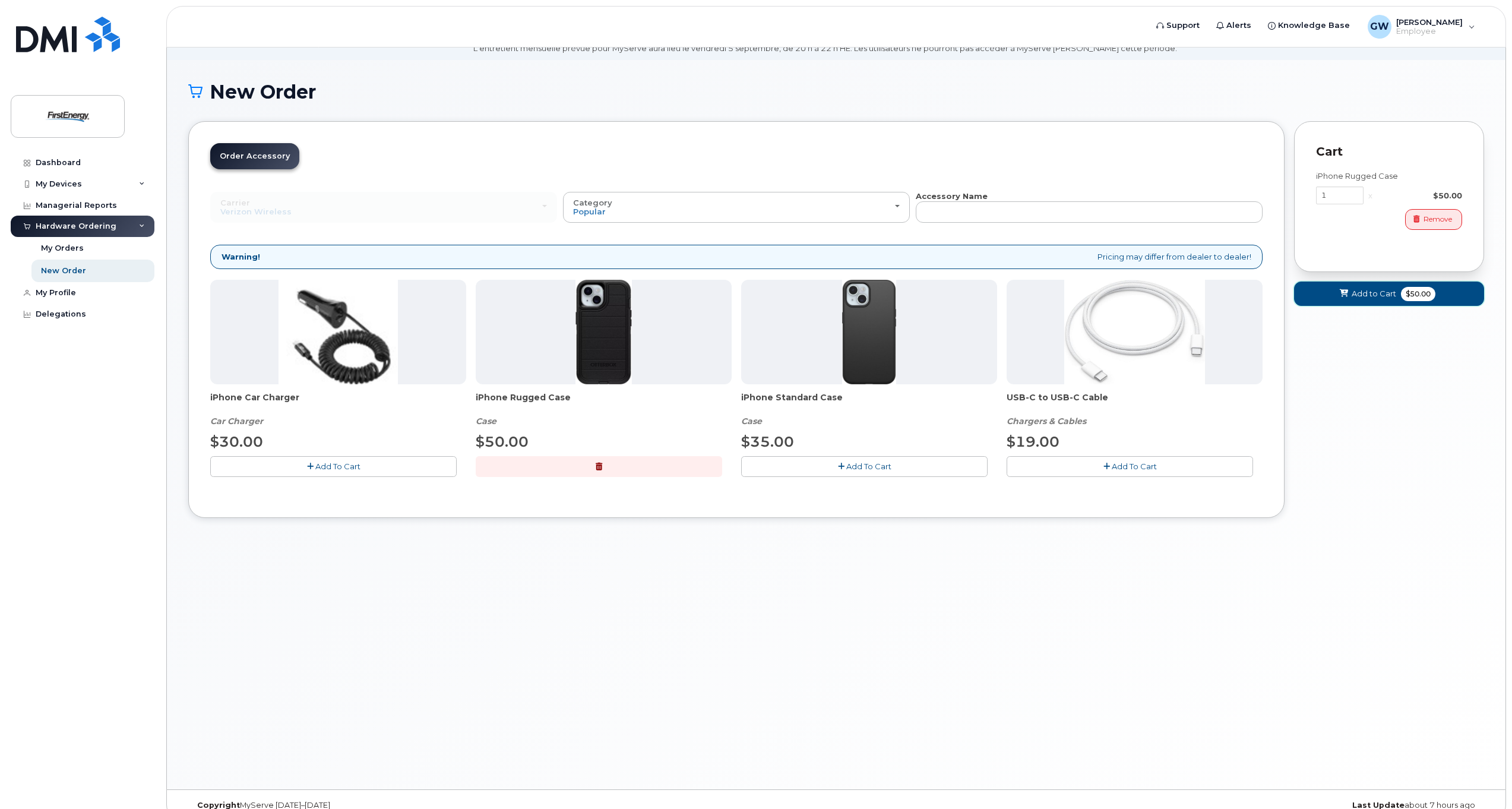
click at [1355, 293] on span "Add to Cart" at bounding box center [1373, 293] width 44 height 11
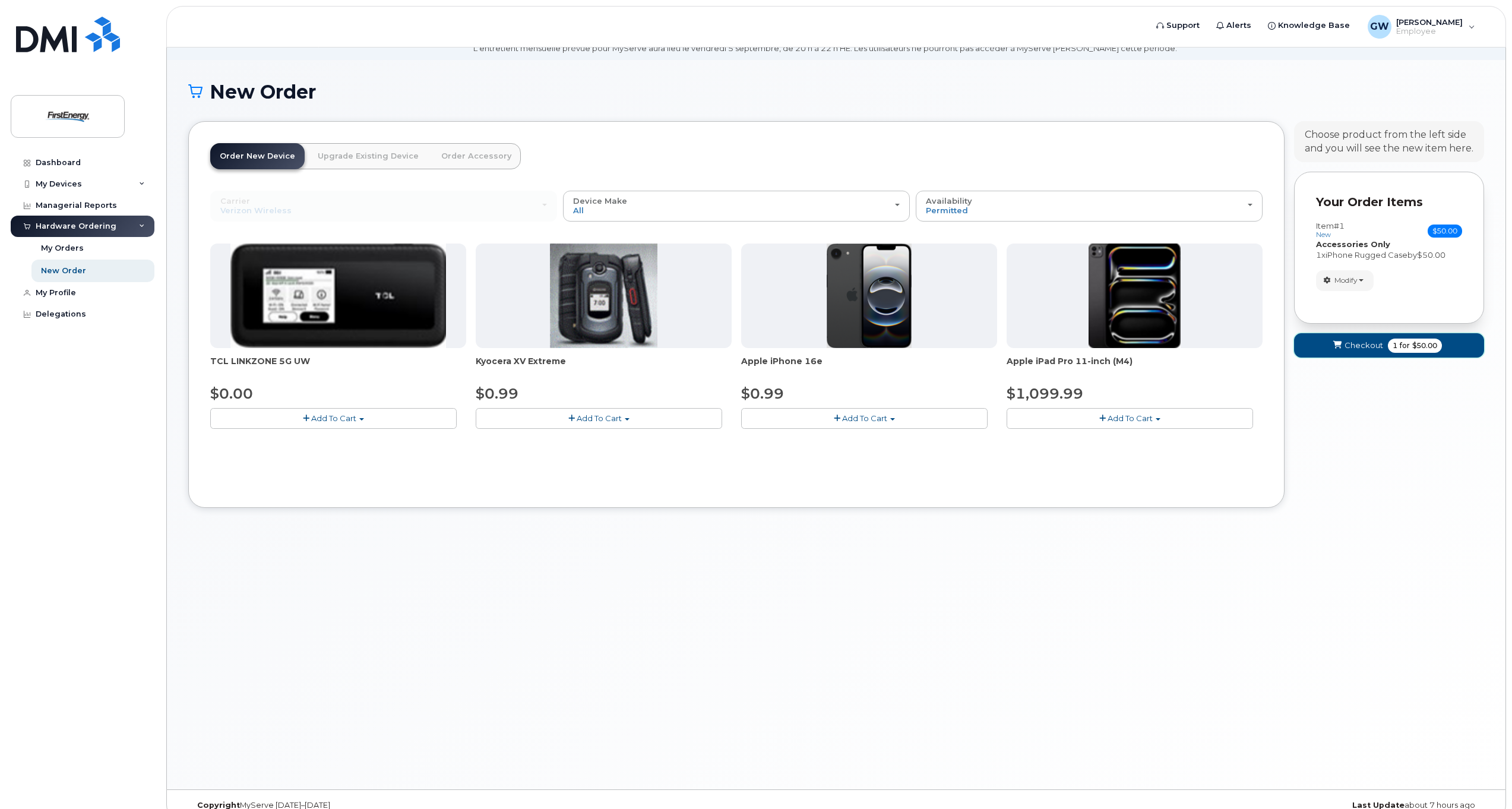
click at [1357, 344] on span "Checkout" at bounding box center [1364, 345] width 38 height 11
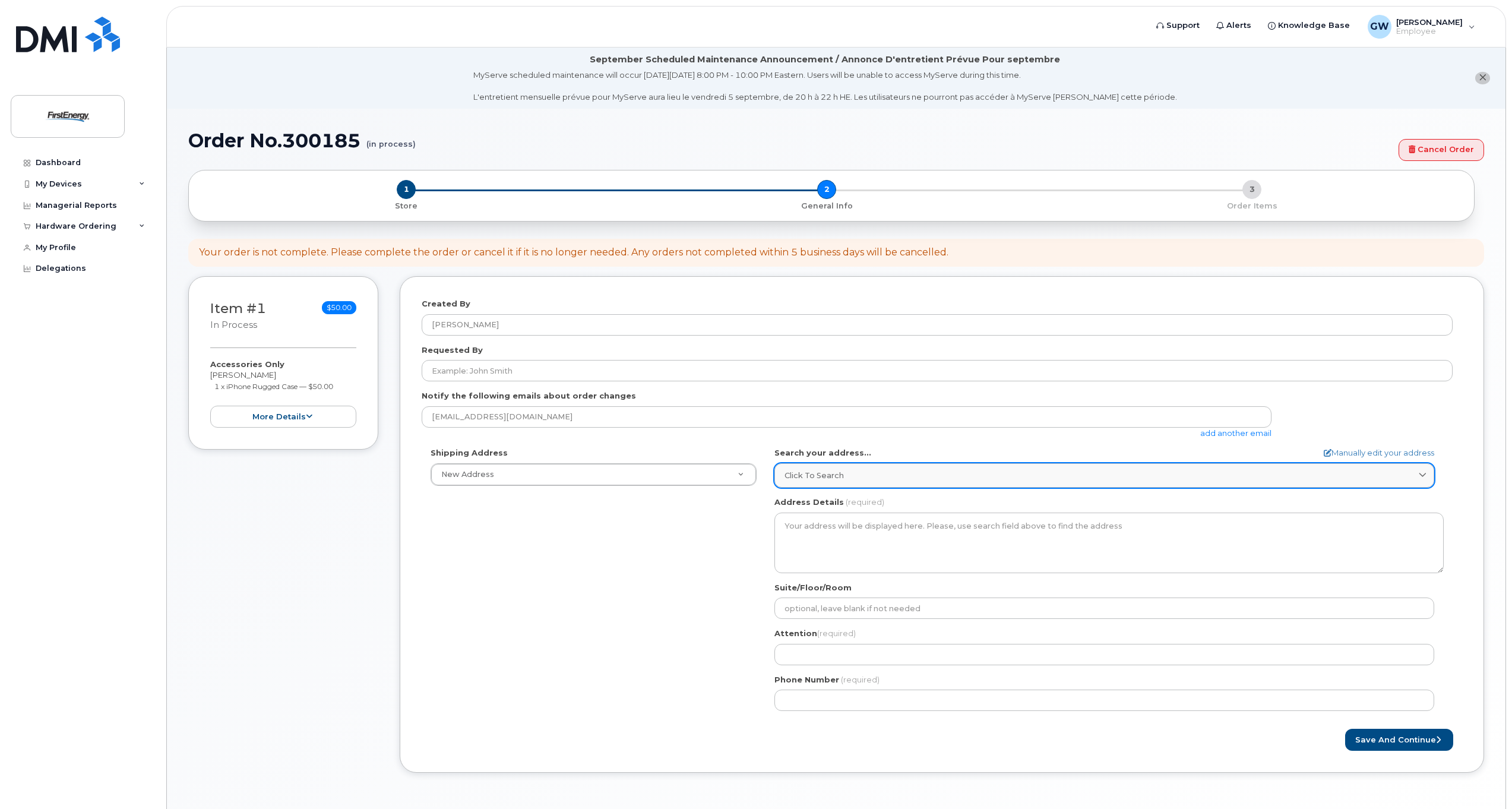
click at [1134, 482] on link "Click to search" at bounding box center [1104, 475] width 660 height 24
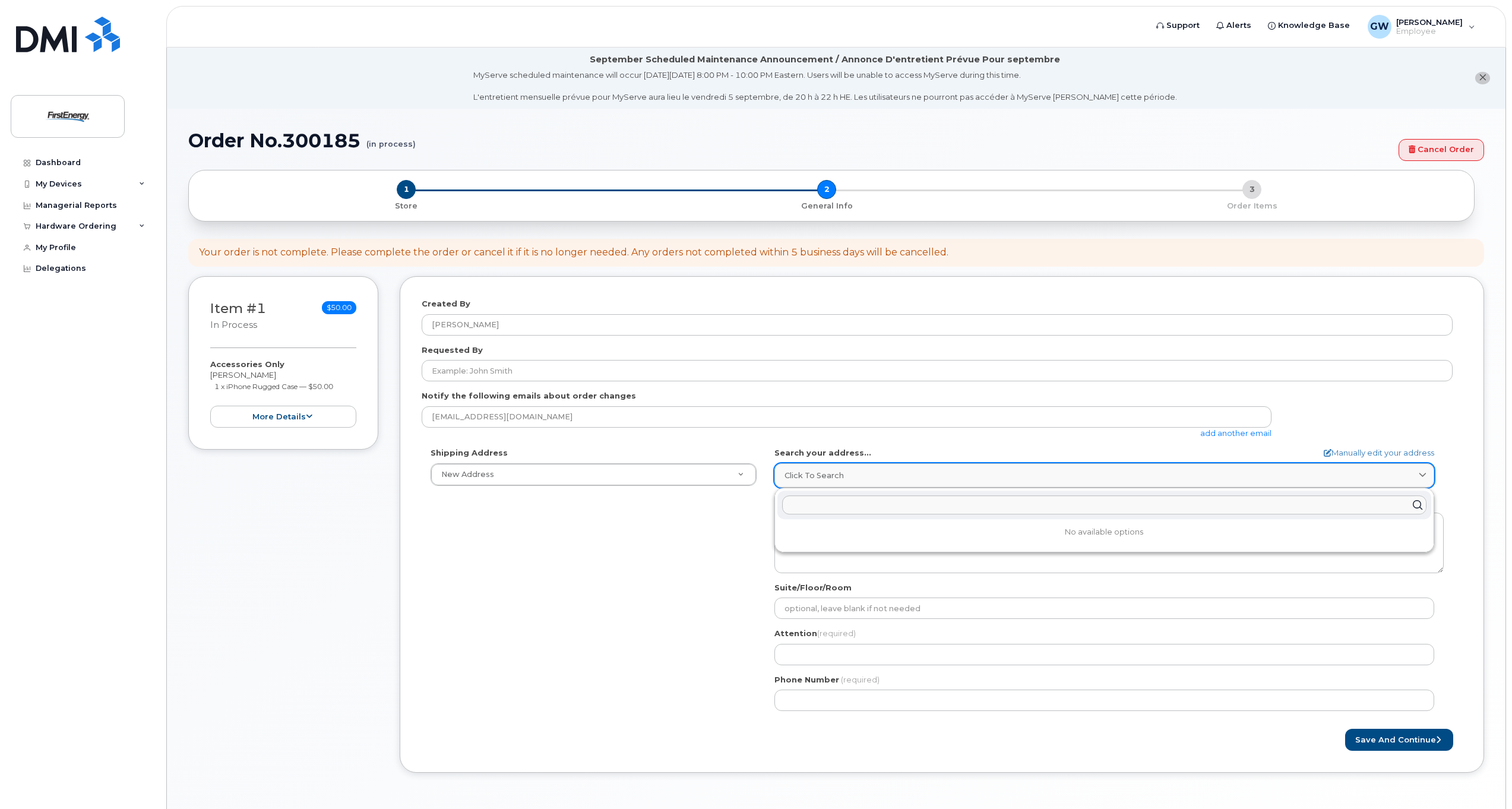
click at [1134, 482] on link "Click to search" at bounding box center [1104, 475] width 660 height 24
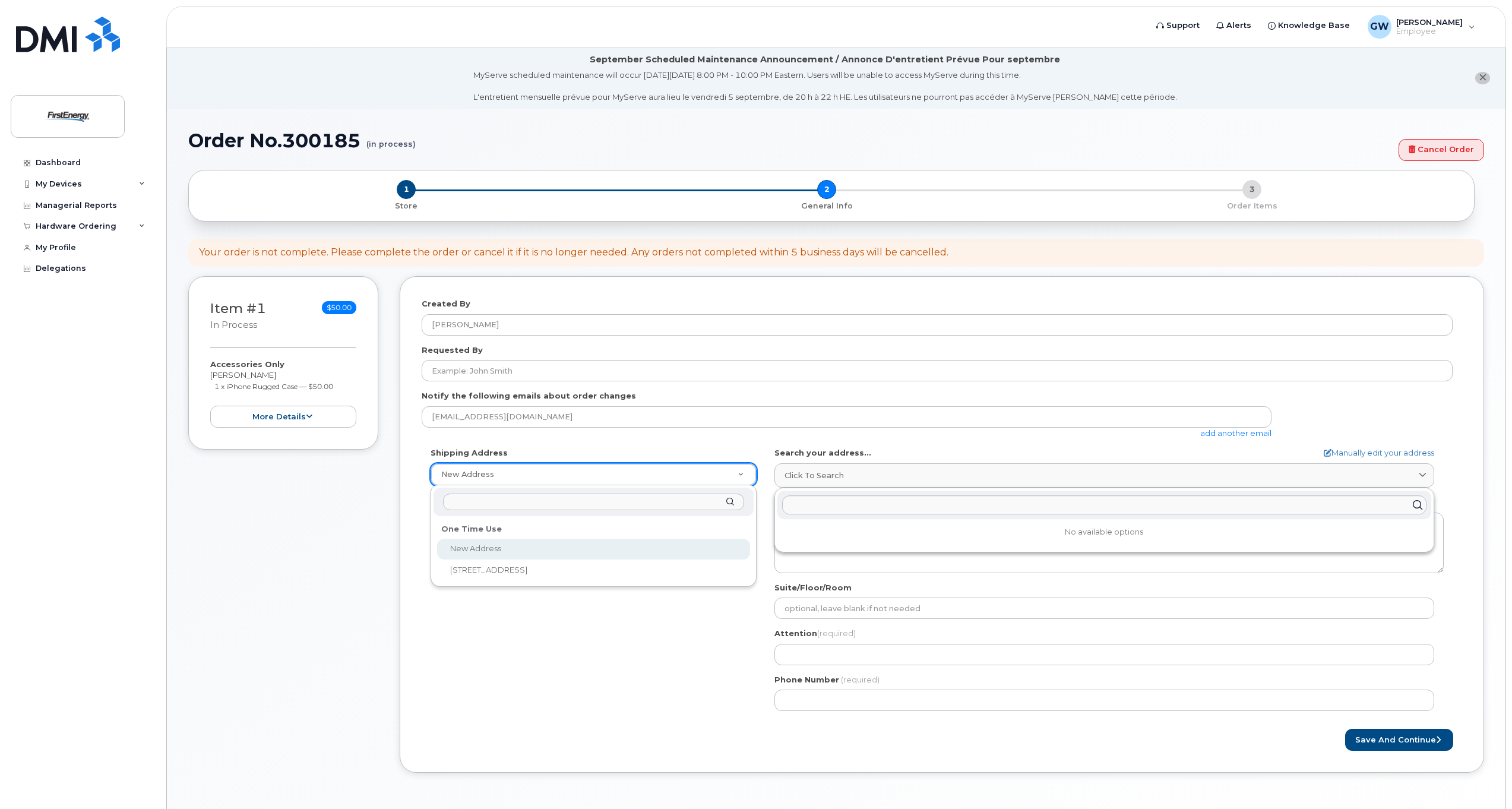
select select
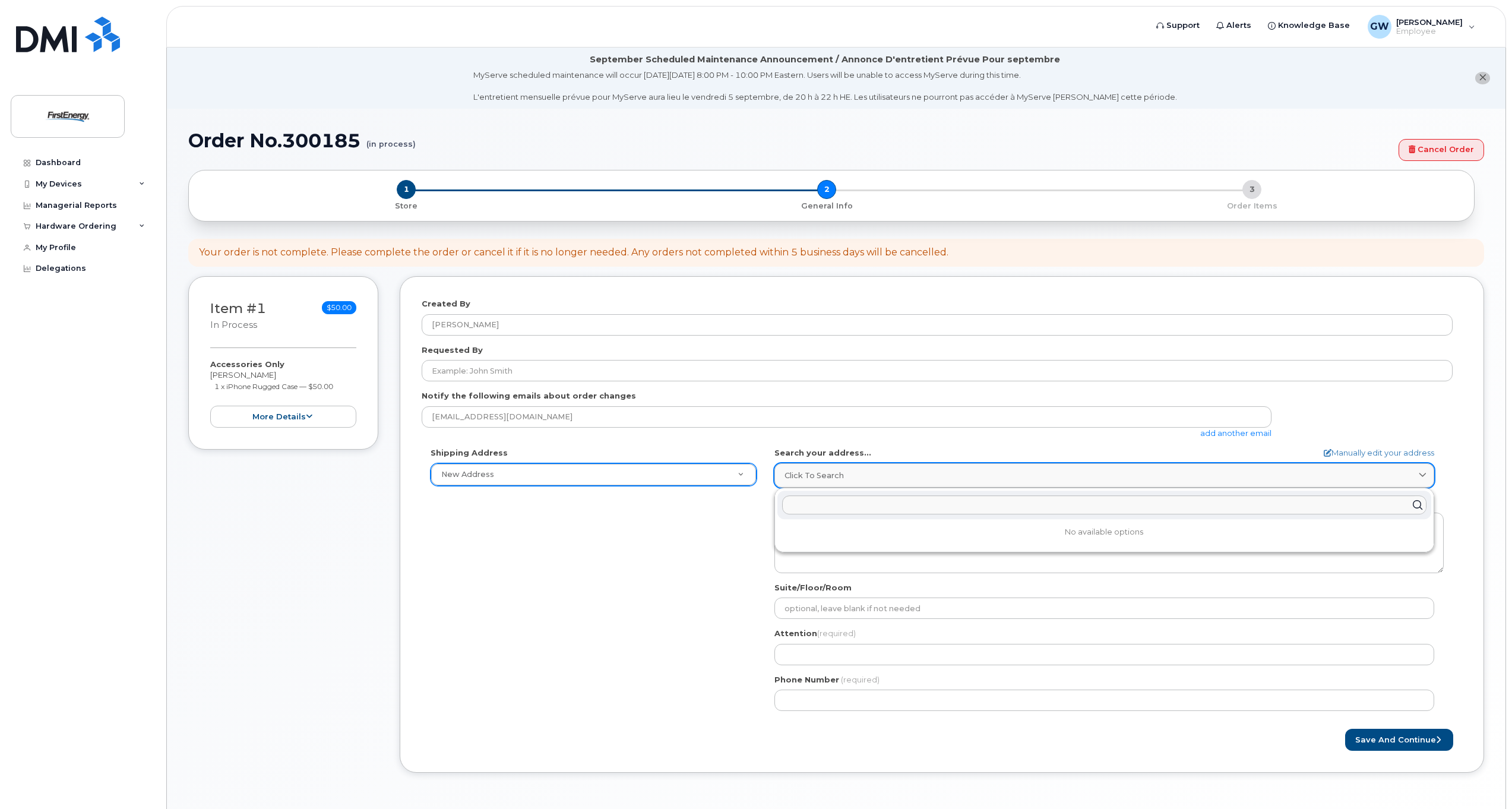
click at [876, 474] on div "Click to search" at bounding box center [1104, 475] width 640 height 11
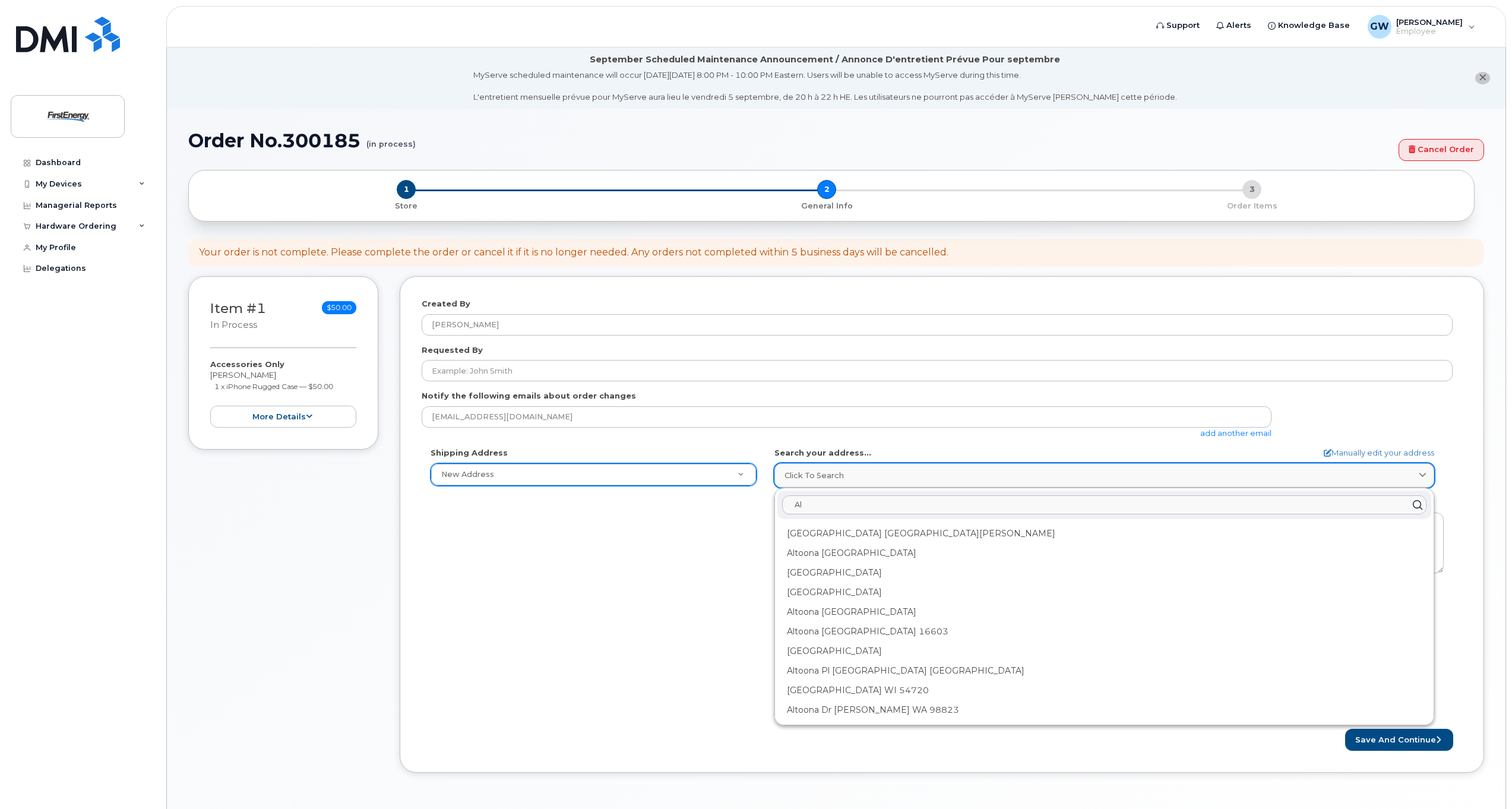
type input "A"
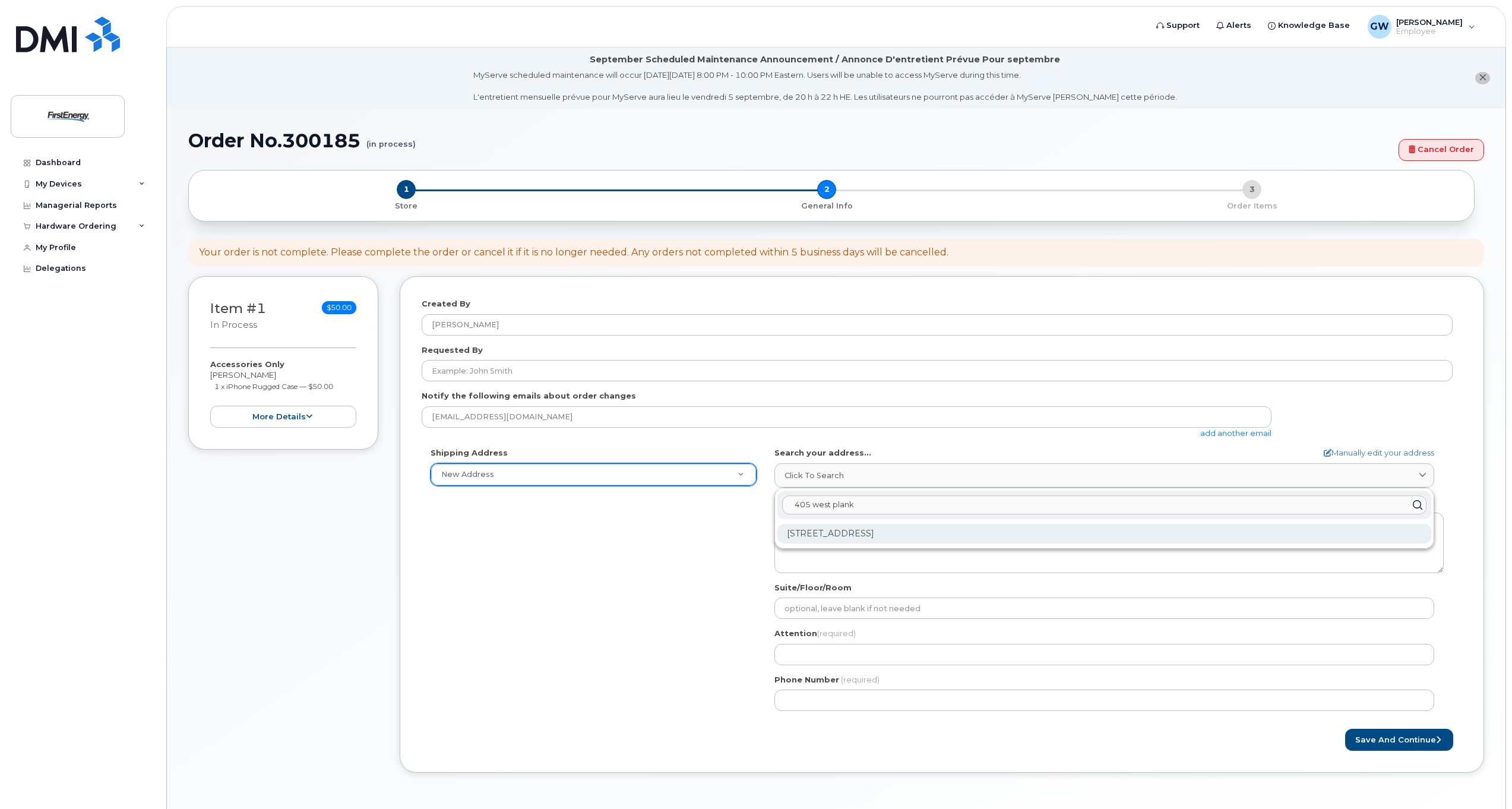
type input "405 west plank"
click at [855, 535] on div "[STREET_ADDRESS]" at bounding box center [1104, 534] width 654 height 20
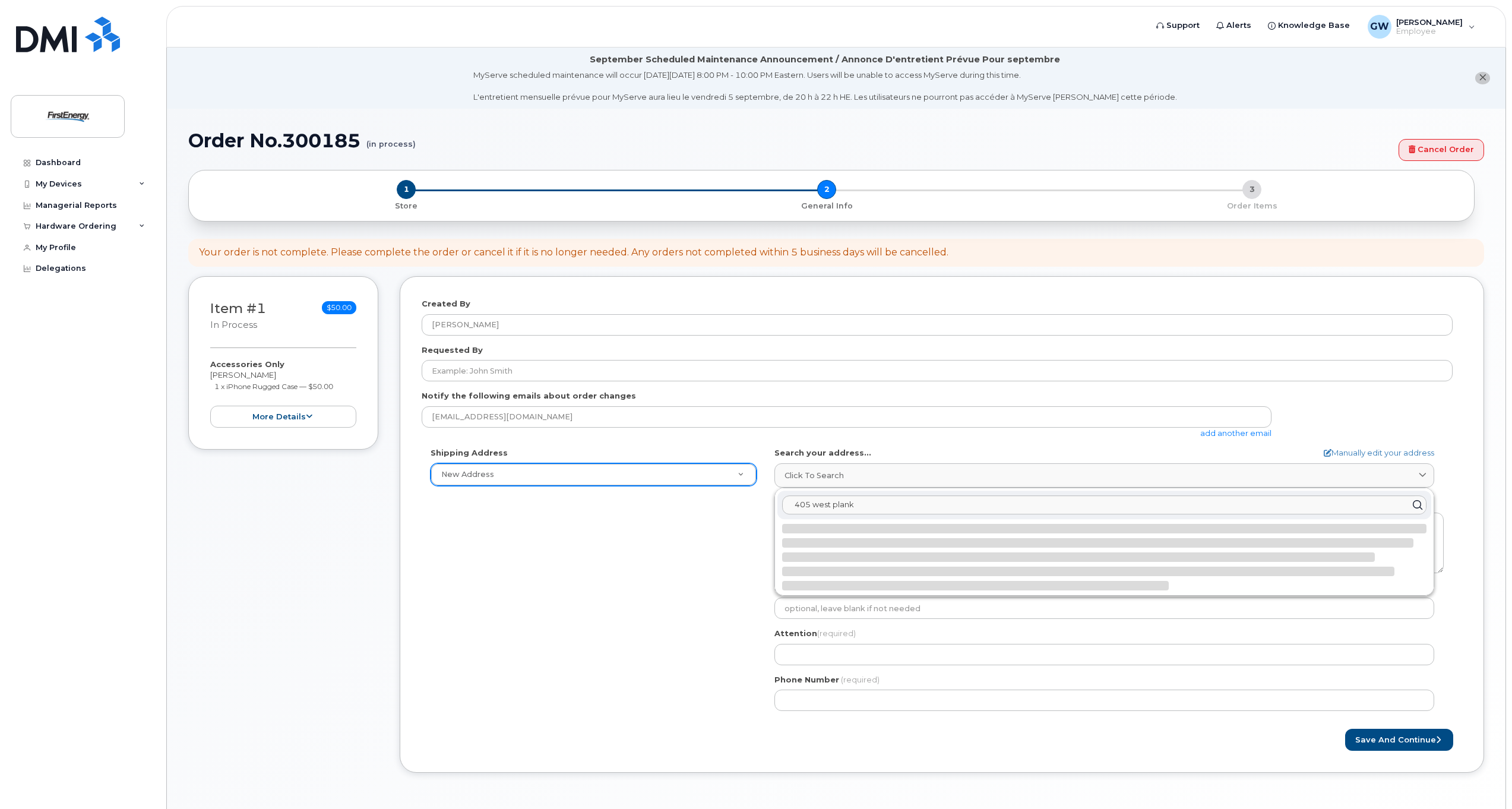
select select
type textarea "[STREET_ADDRESS]"
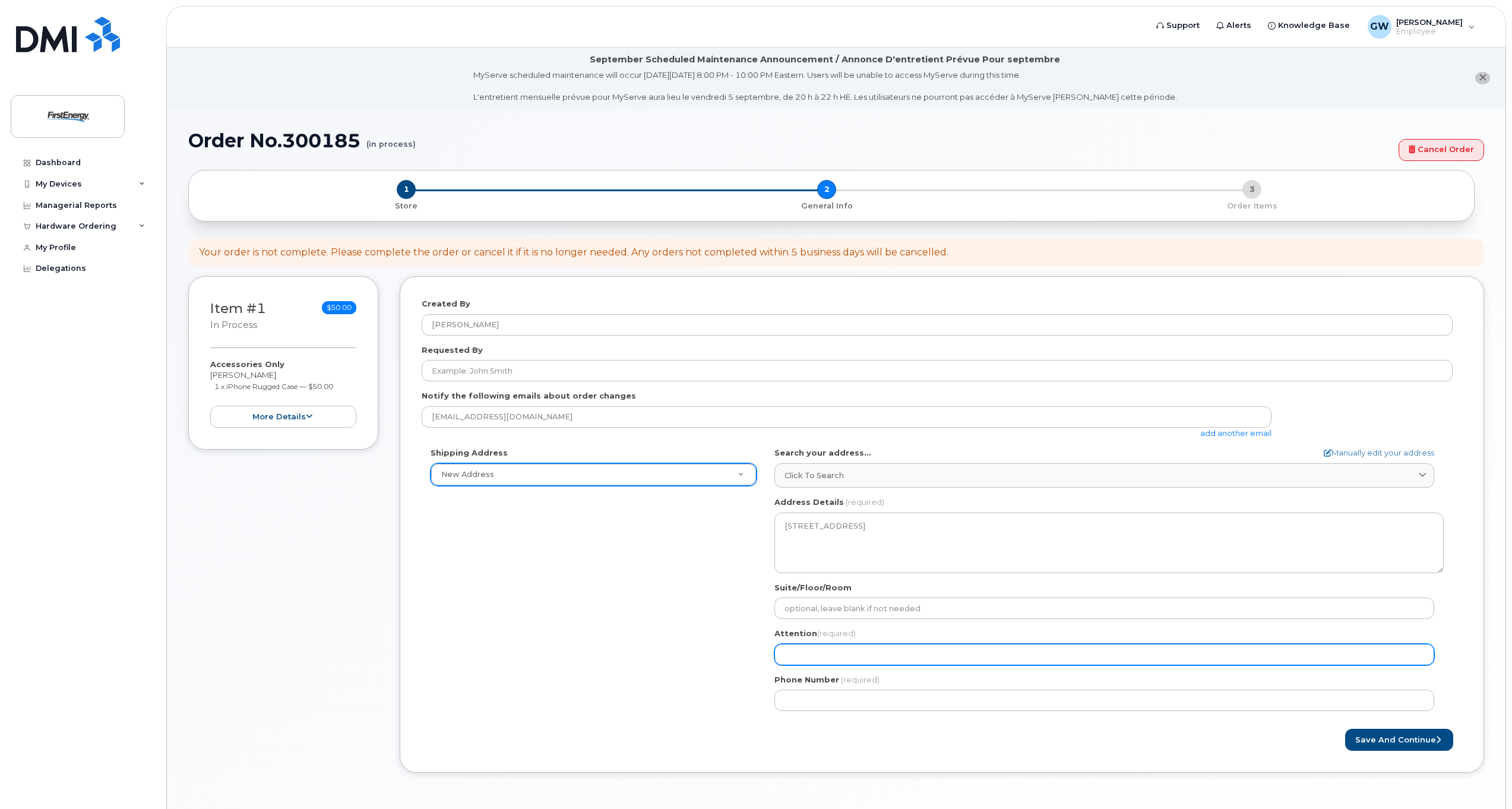
drag, startPoint x: 781, startPoint y: 656, endPoint x: 794, endPoint y: 660, distance: 13.6
click at [781, 656] on input "Attention (required)" at bounding box center [1104, 654] width 660 height 21
select select
type input "K"
select select
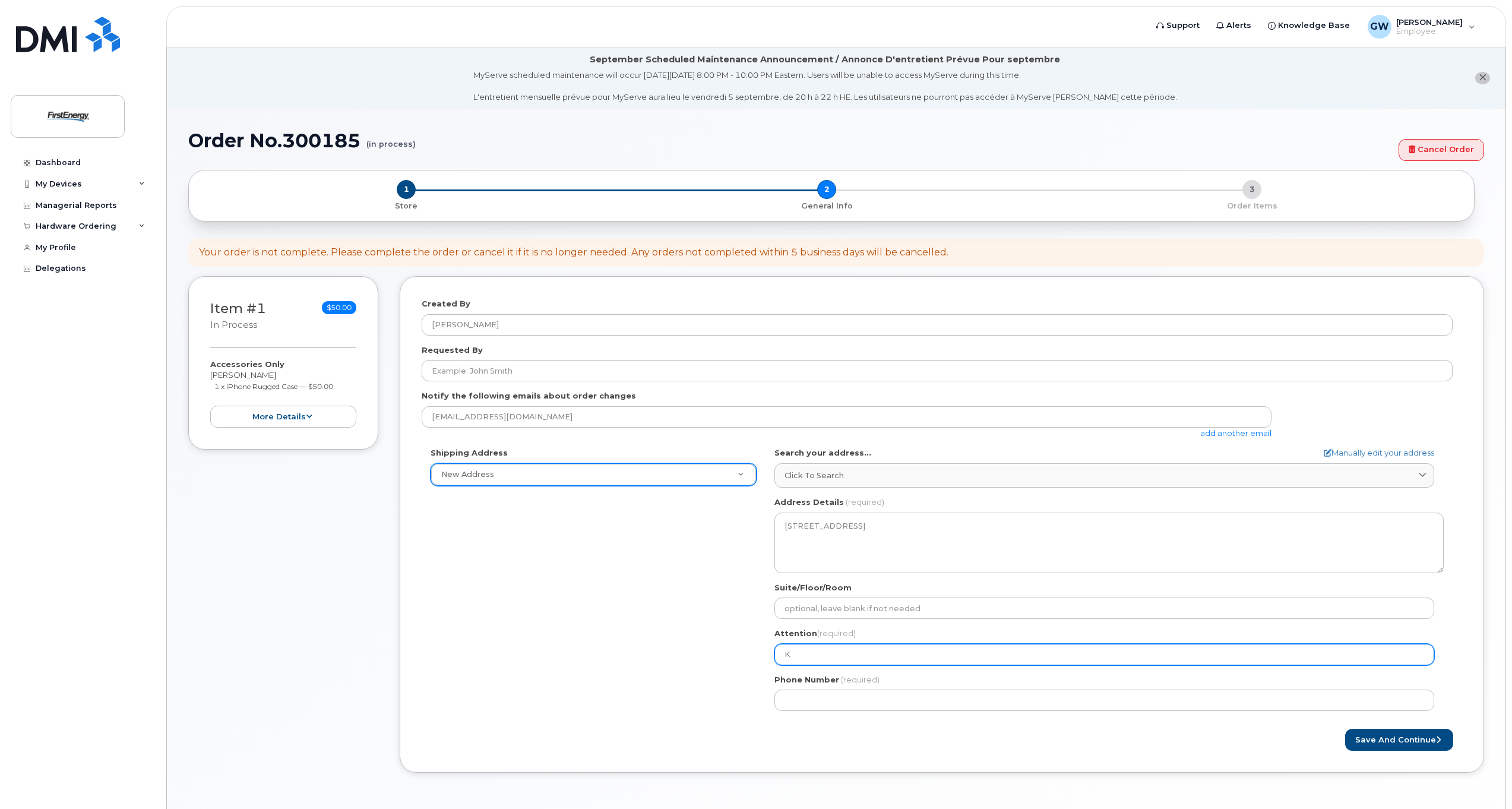
type input "Ke"
select select
type input "[PERSON_NAME]"
select select
type input "Kent"
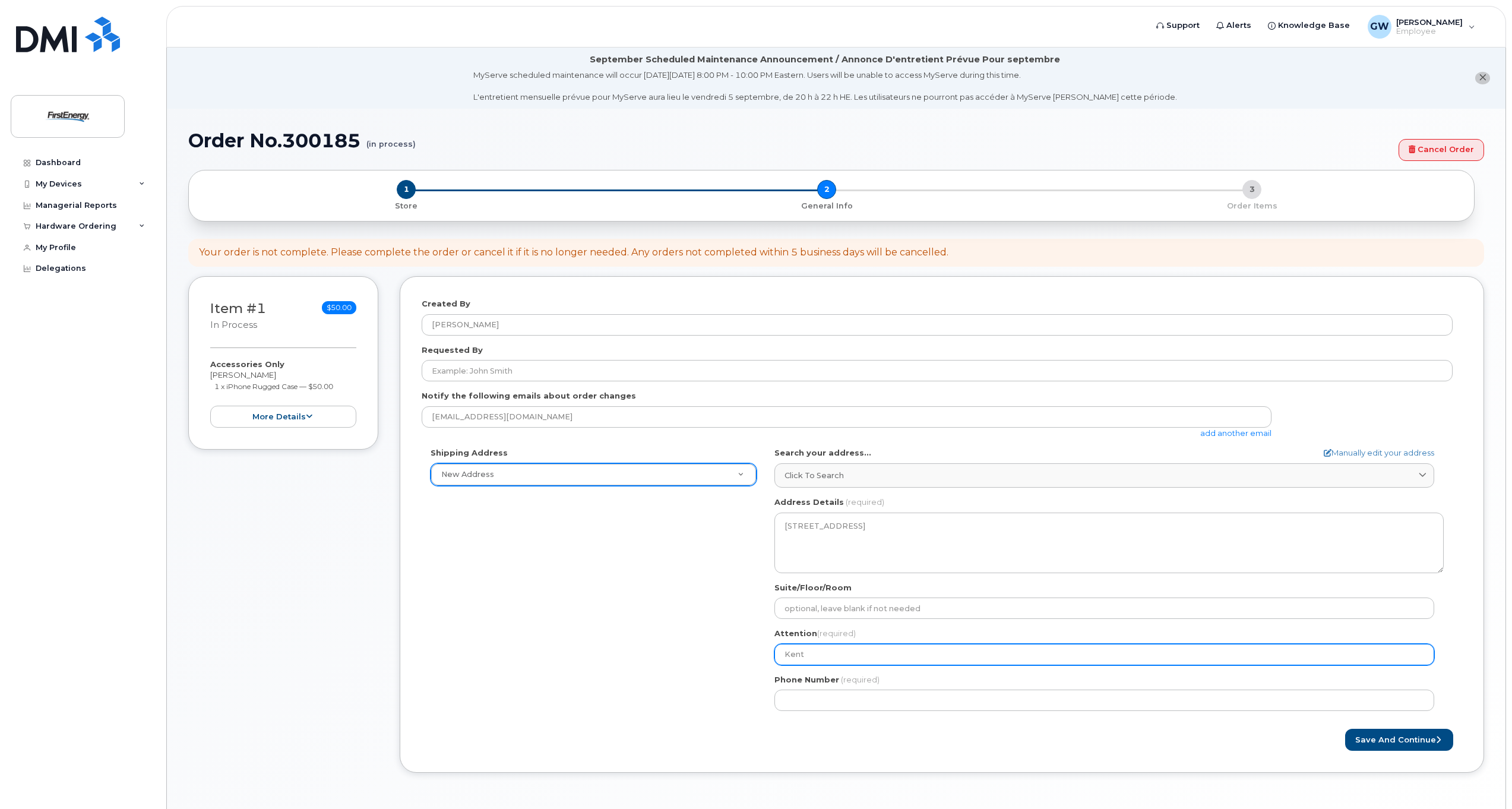
select select
type input "Kent F"
select select
type input "Kent Fl"
select select
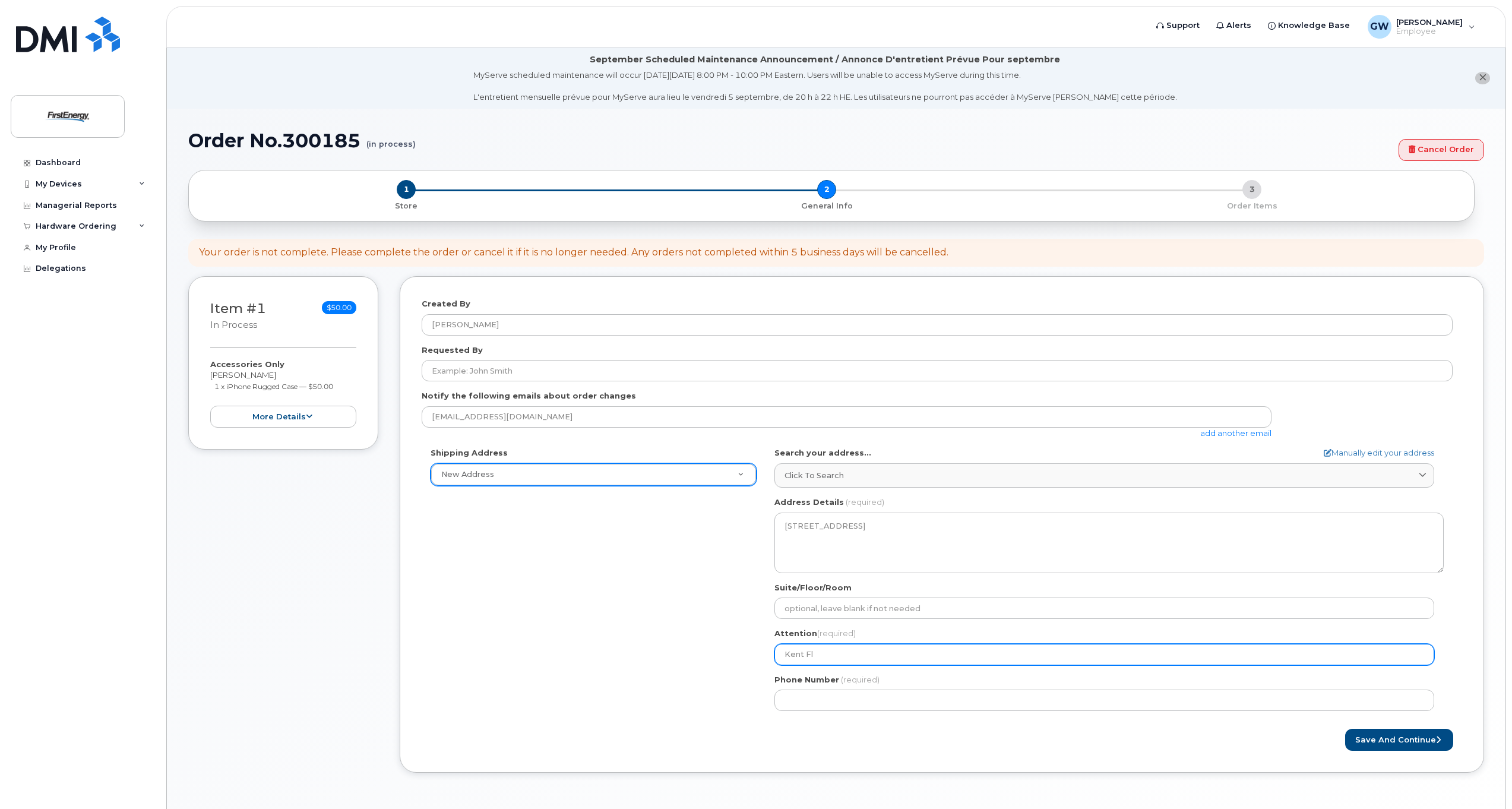
type input "Kent Flu"
select select
type input "Kent Fluk"
select select
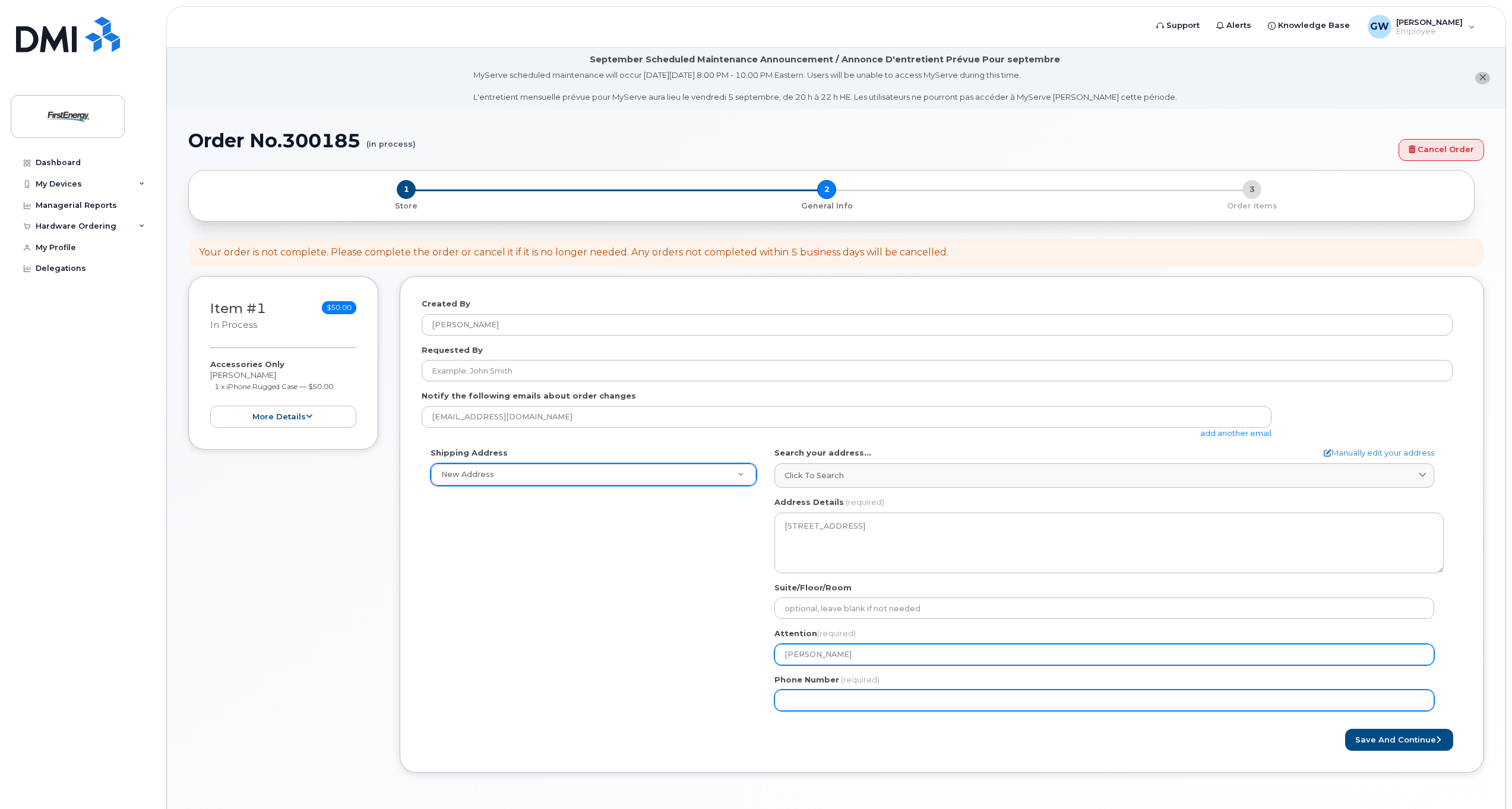
type input "[PERSON_NAME]"
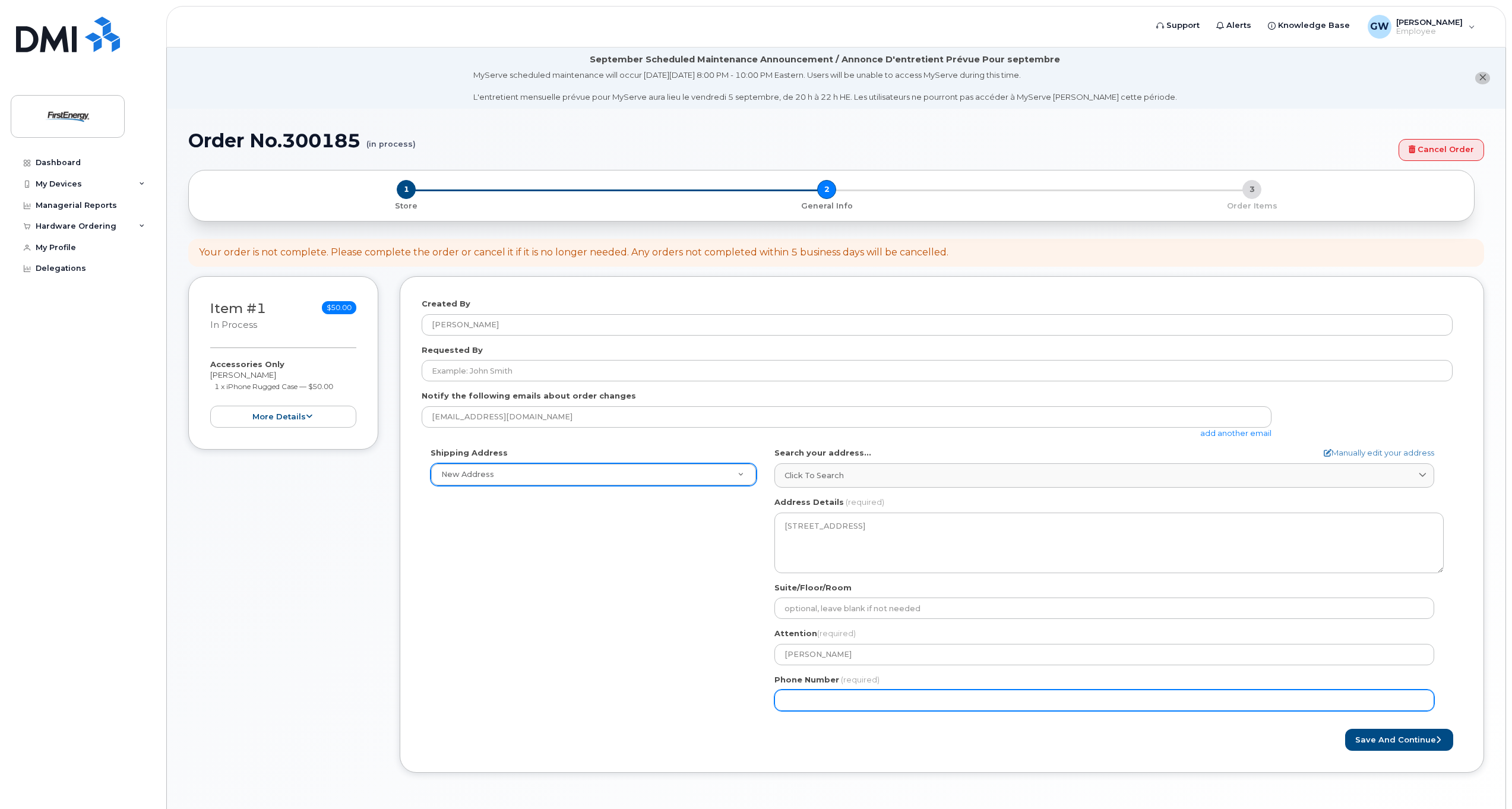
click at [798, 701] on input "Phone Number" at bounding box center [1104, 700] width 660 height 21
type input "301"
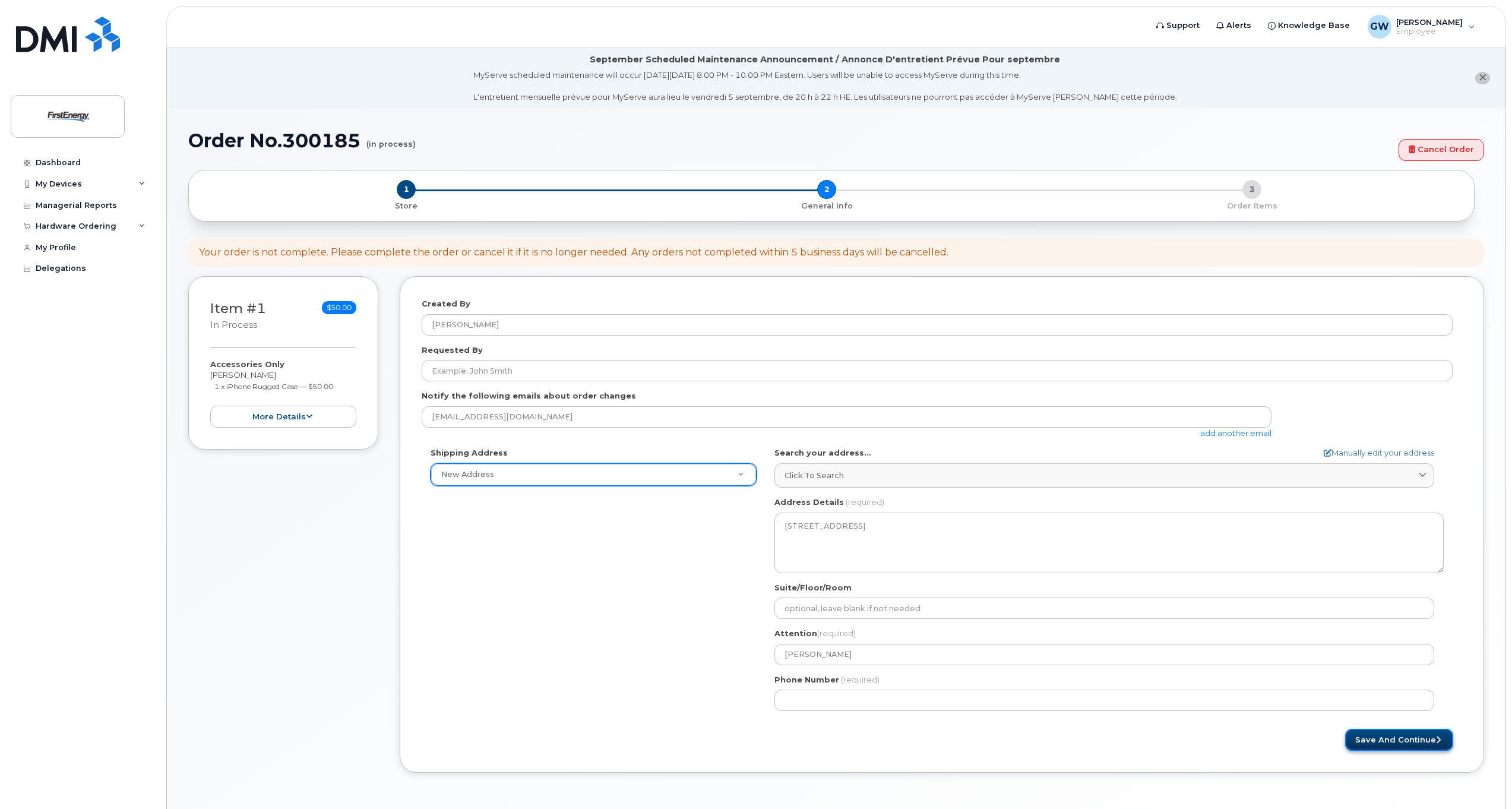
click at [1422, 739] on button "Save and Continue" at bounding box center [1399, 740] width 108 height 22
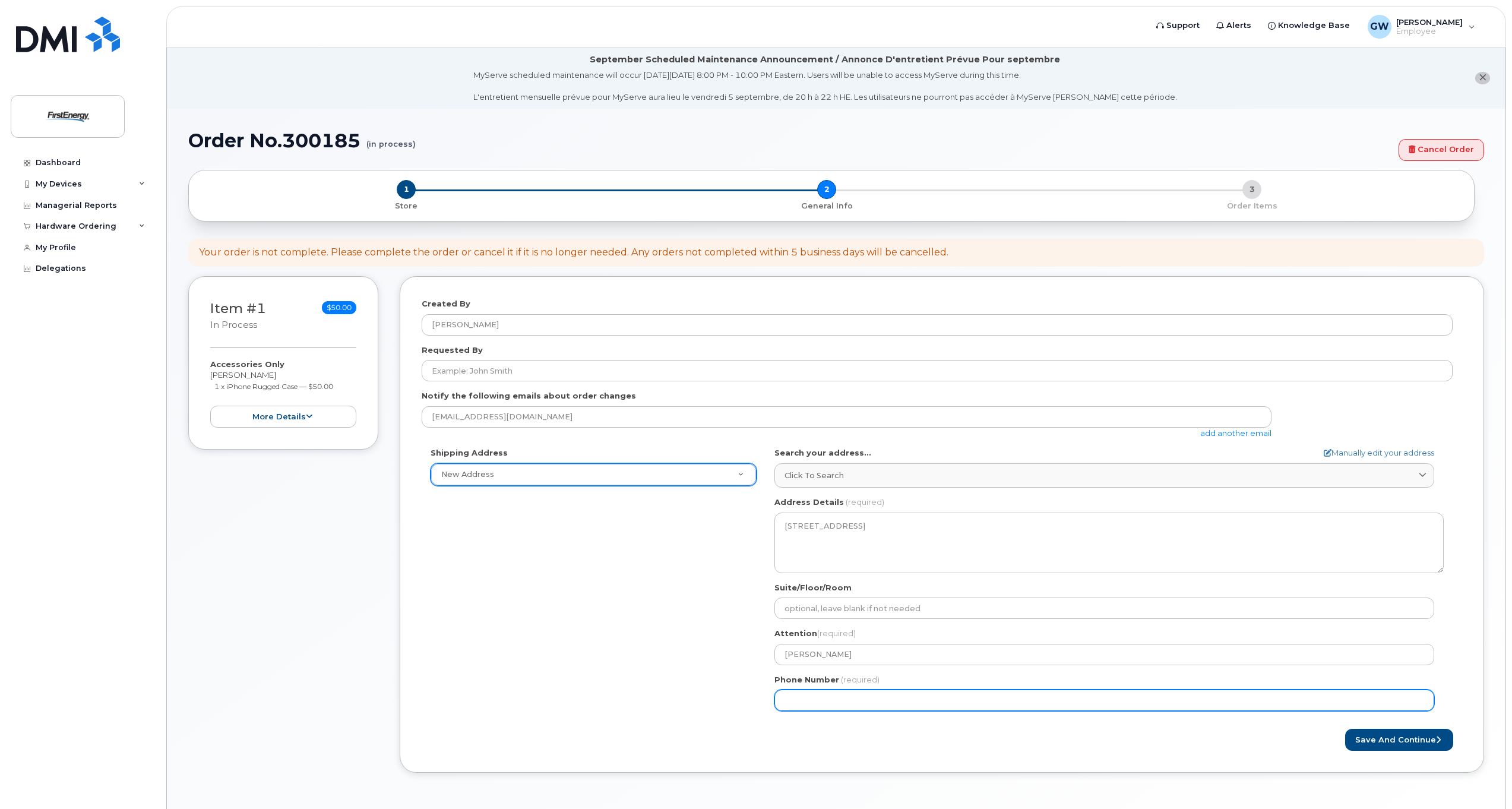
click at [800, 703] on input "Phone Number" at bounding box center [1104, 700] width 660 height 21
select select
type input "3014911262"
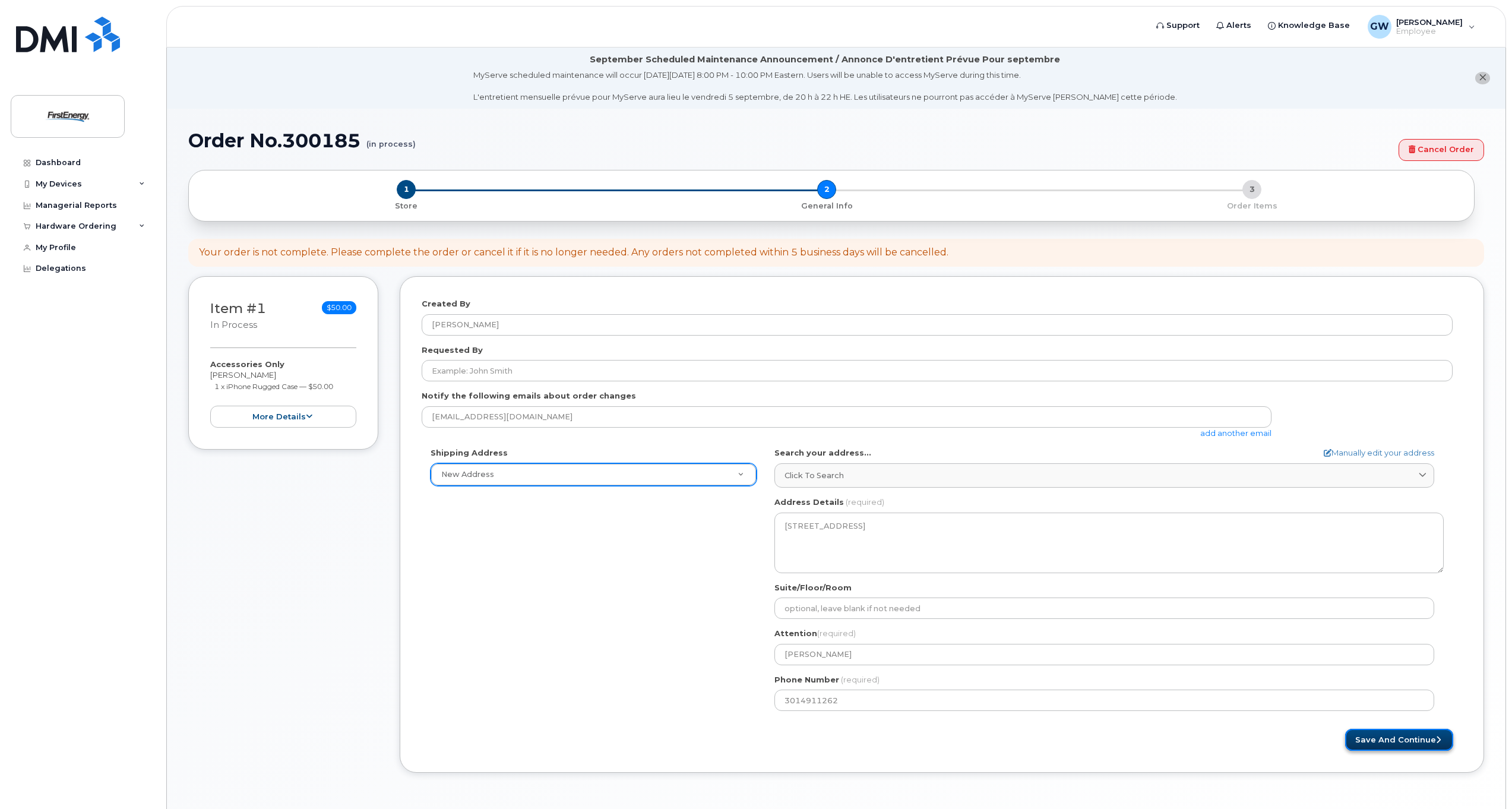
click at [1399, 745] on button "Save and Continue" at bounding box center [1399, 740] width 108 height 22
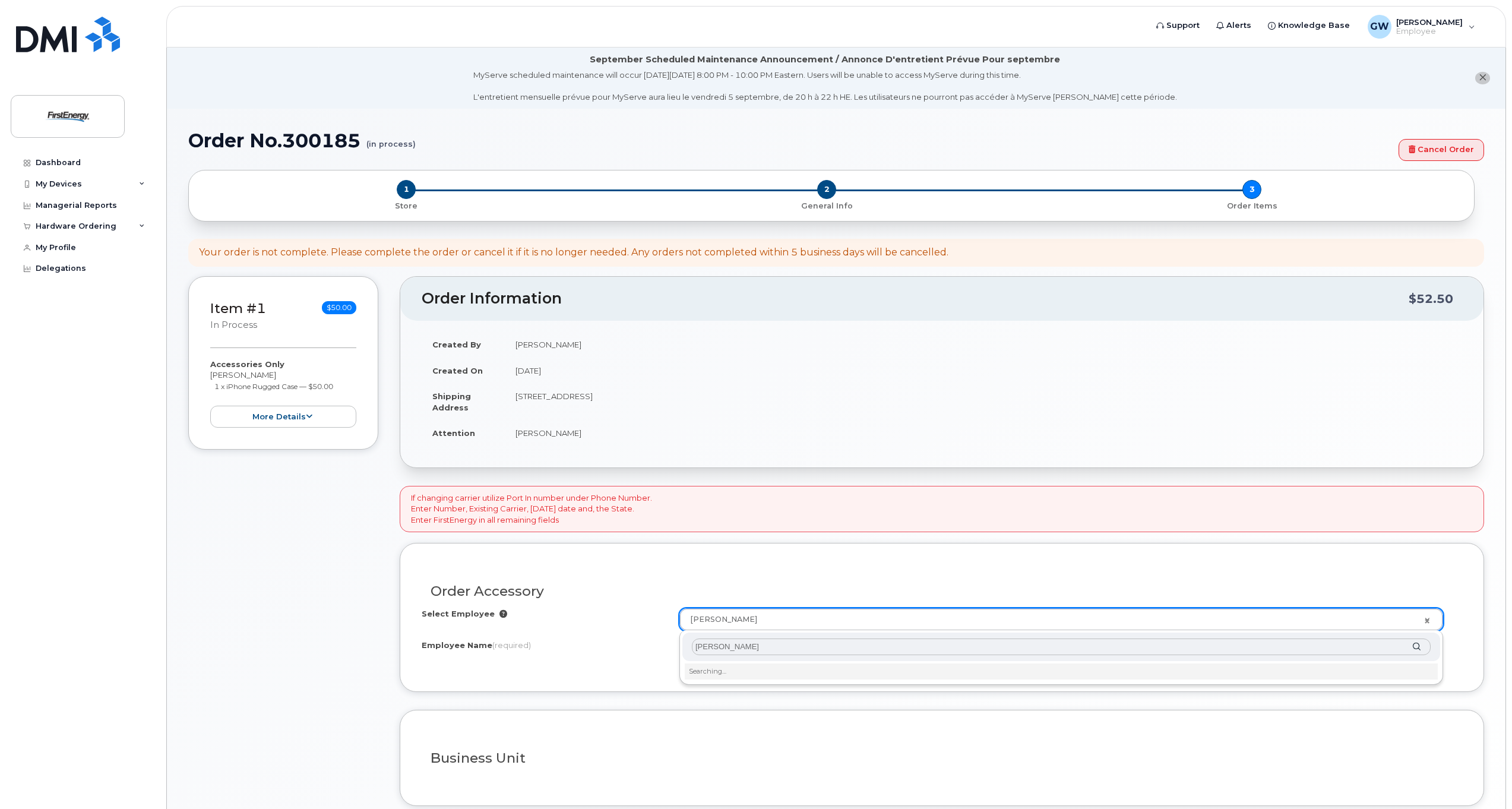
drag, startPoint x: 712, startPoint y: 646, endPoint x: 644, endPoint y: 658, distance: 69.1
click at [680, 643] on div "Kent fluke Searching…" at bounding box center [1061, 657] width 764 height 55
type input "Fluke"
type input "2074306"
type input "[PERSON_NAME]"
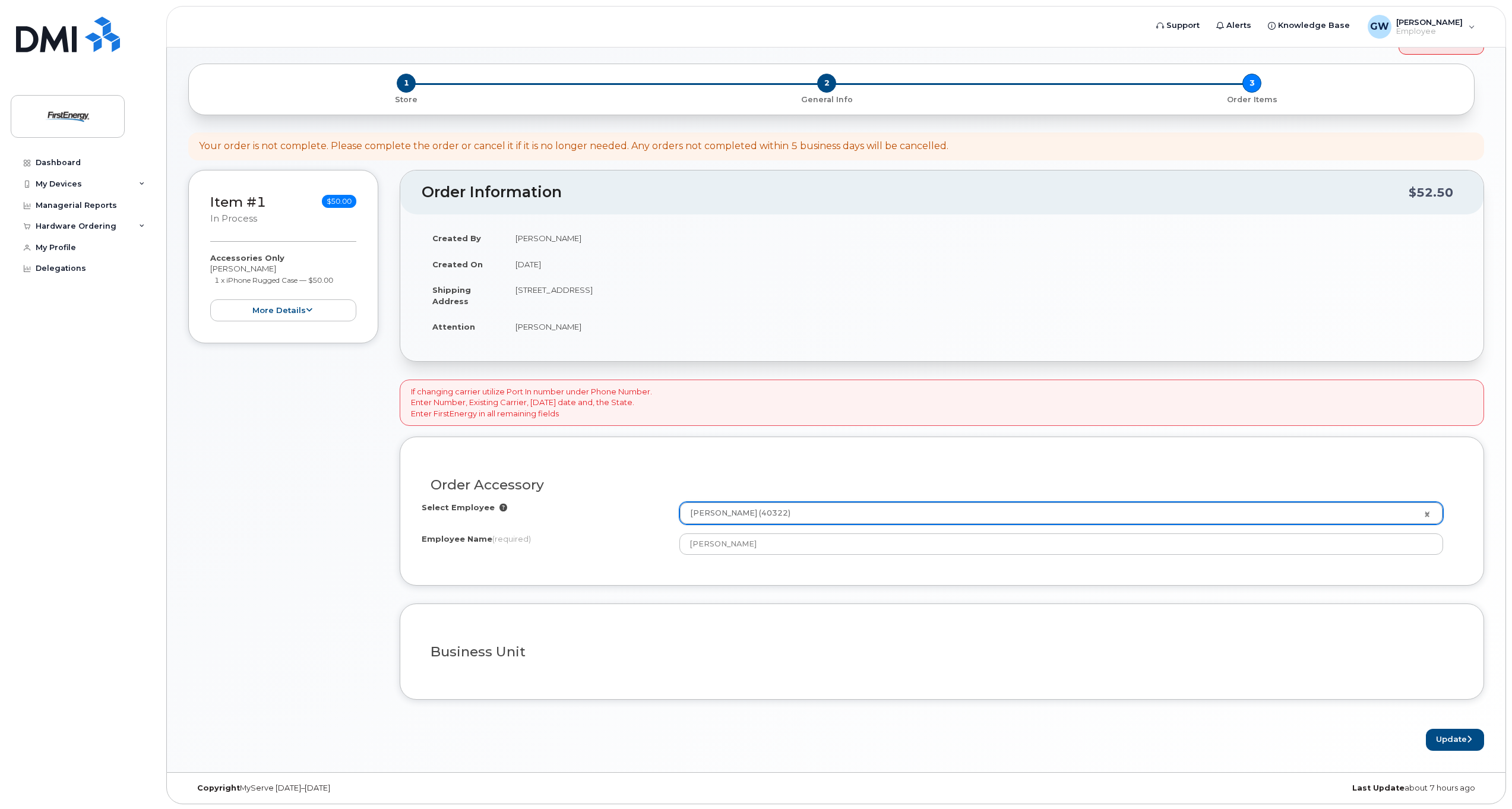
scroll to position [108, 0]
click at [1455, 736] on button "Update" at bounding box center [1455, 738] width 58 height 22
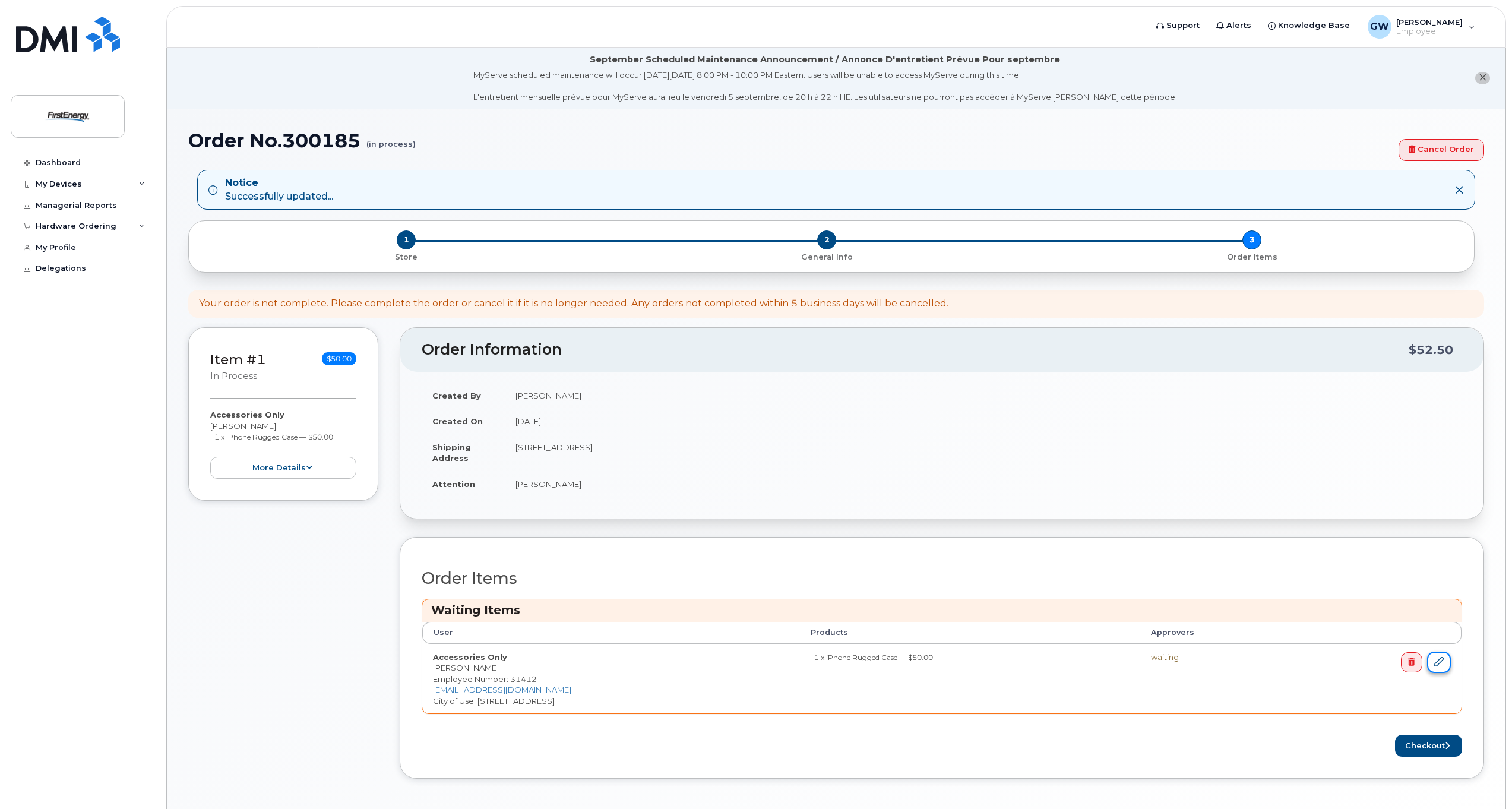
click at [1440, 664] on icon at bounding box center [1439, 662] width 9 height 9
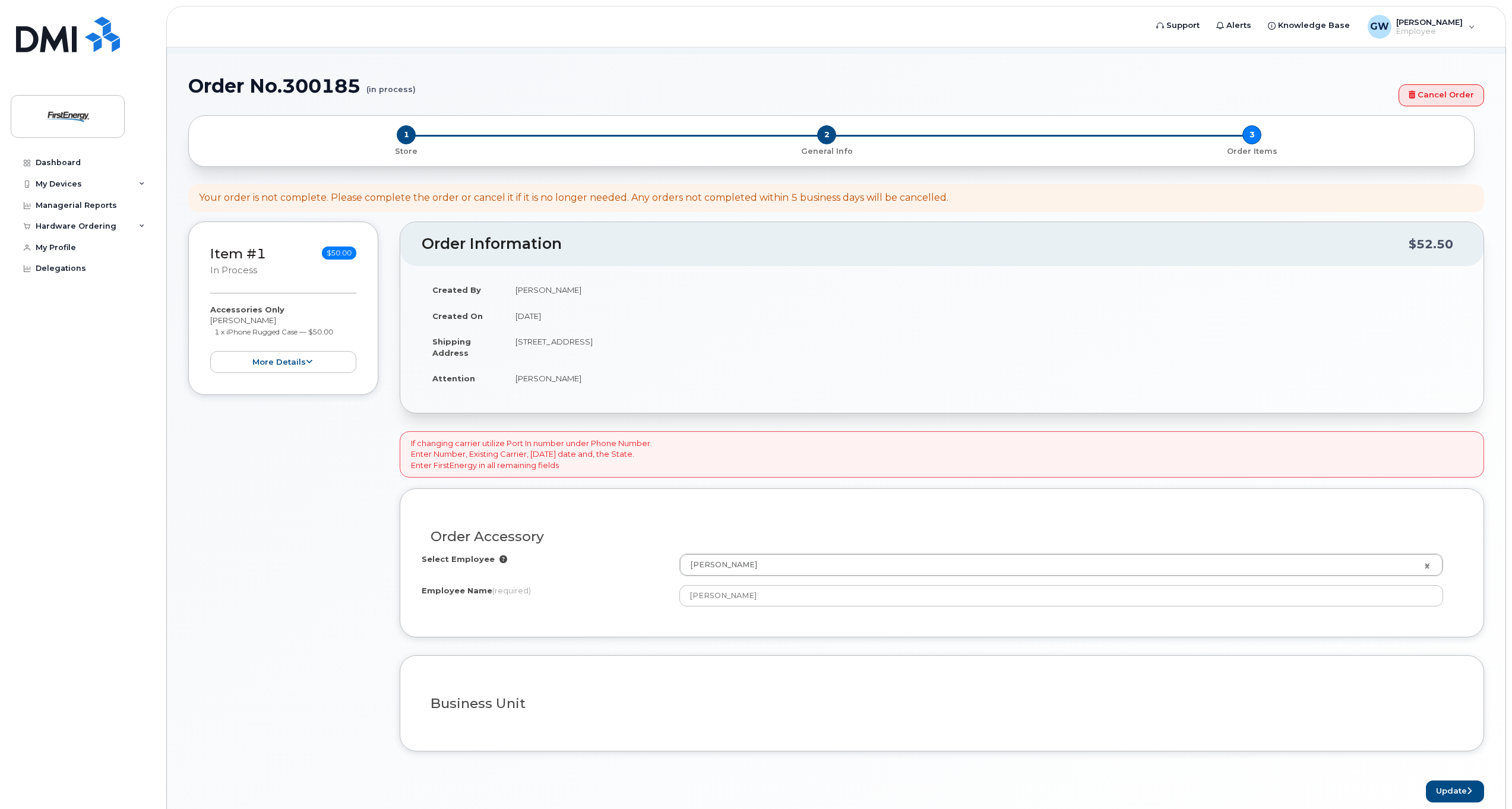
scroll to position [108, 0]
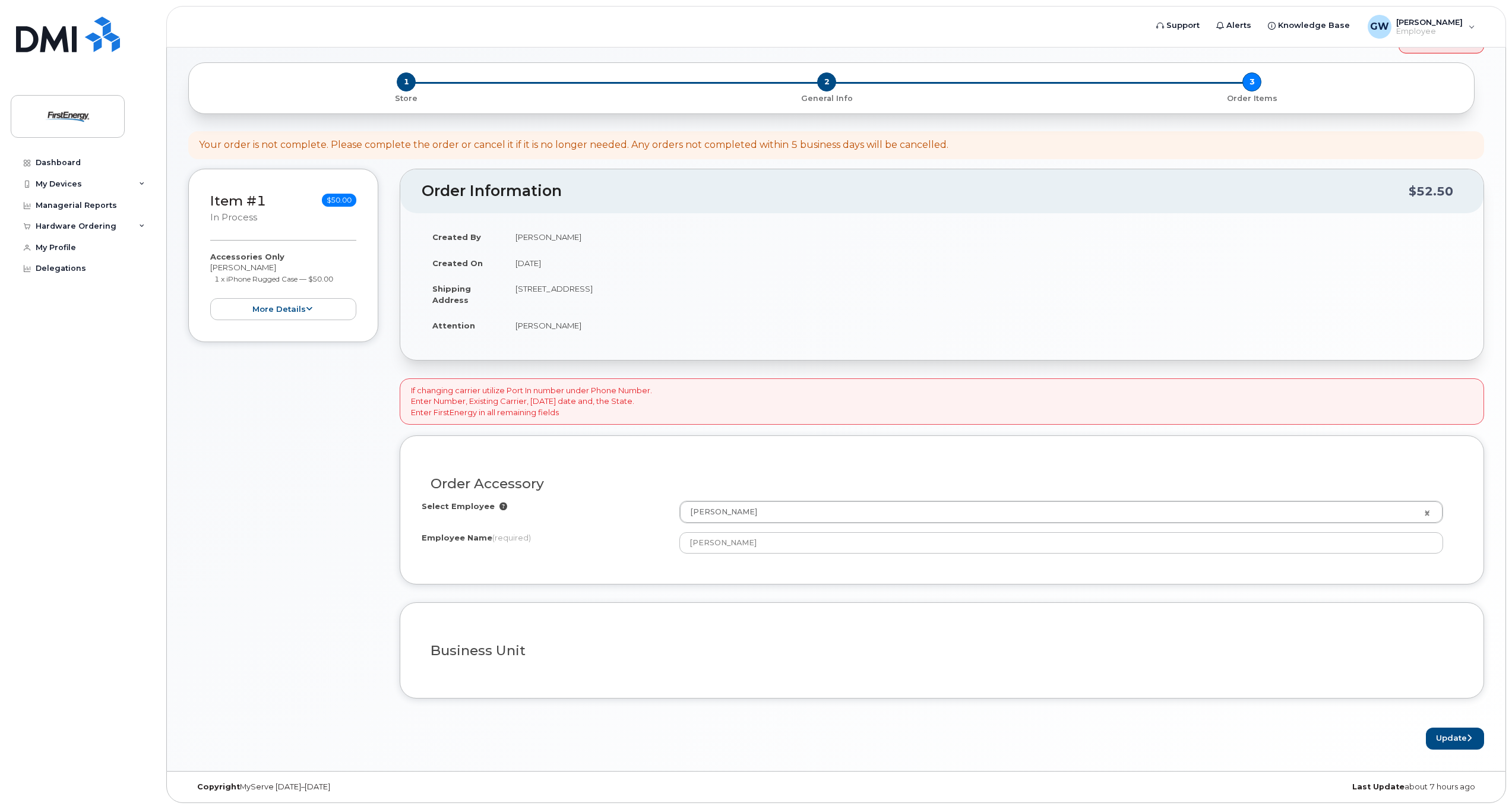
click at [511, 648] on h3 "Business Unit" at bounding box center [942, 650] width 1022 height 15
click at [615, 654] on h3 "Business Unit" at bounding box center [942, 650] width 1022 height 15
click at [1450, 734] on button "Update" at bounding box center [1455, 738] width 58 height 22
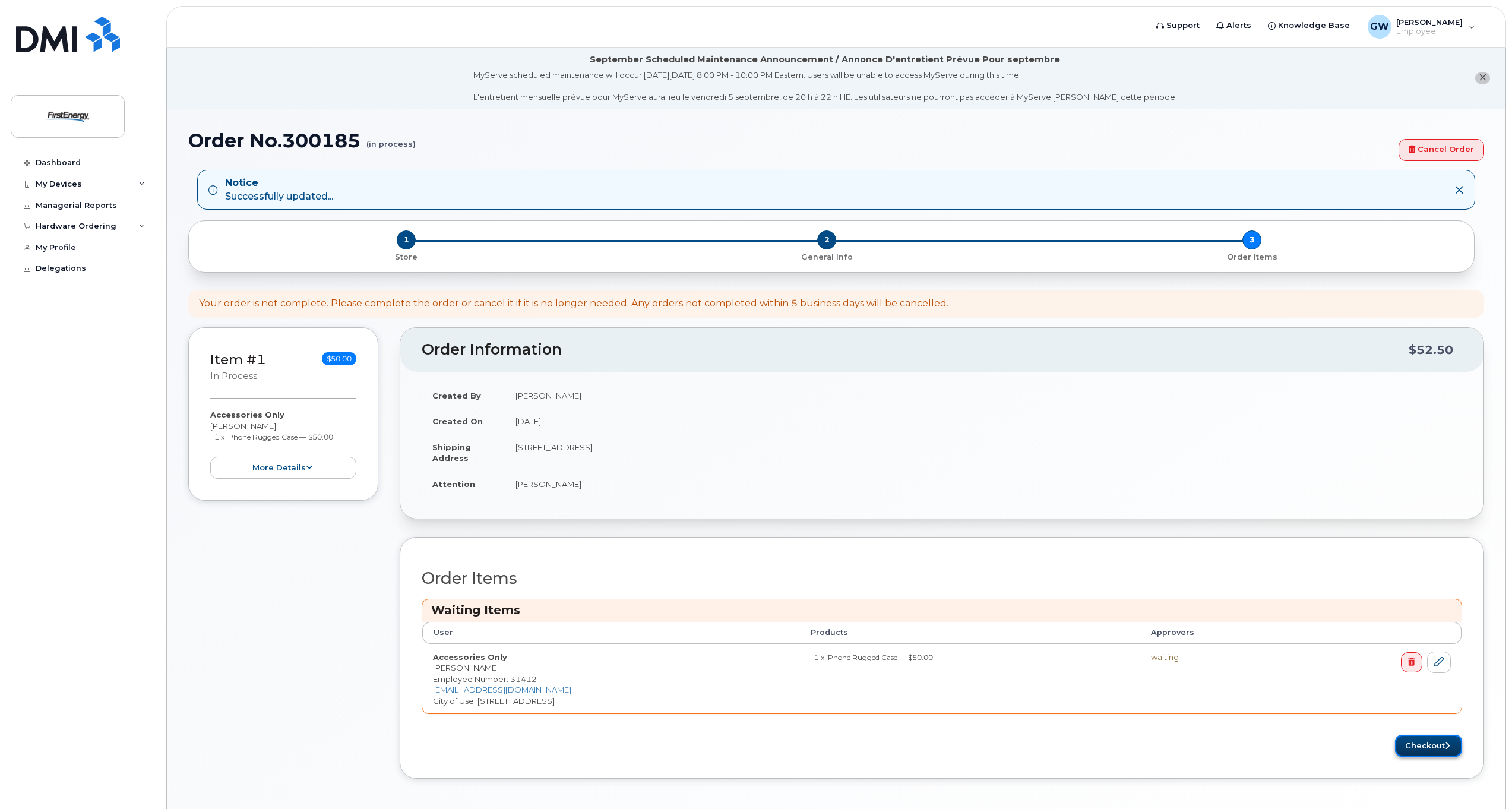
click at [1425, 747] on button "Checkout" at bounding box center [1429, 746] width 67 height 22
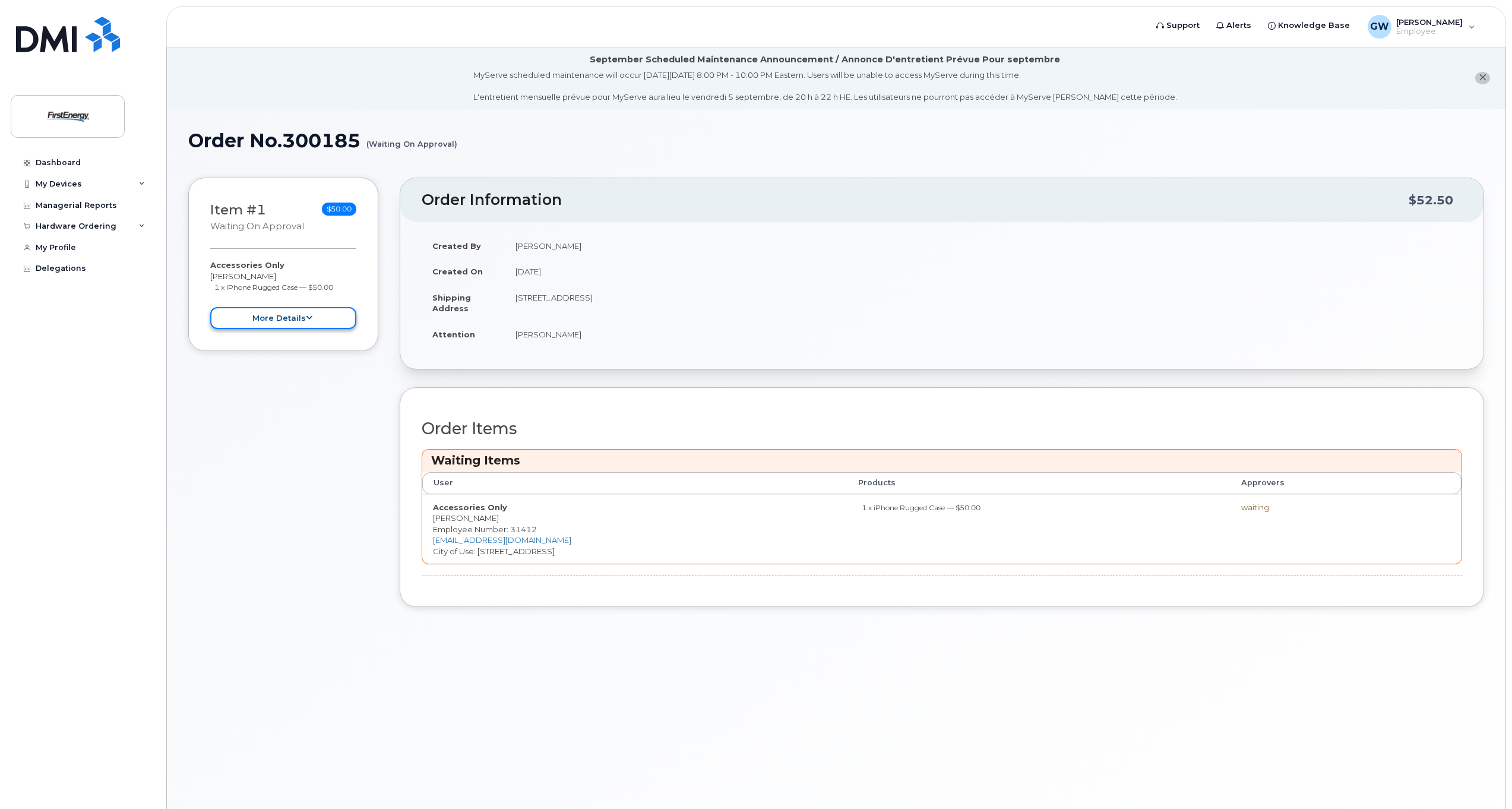
click at [307, 318] on icon at bounding box center [309, 318] width 7 height 8
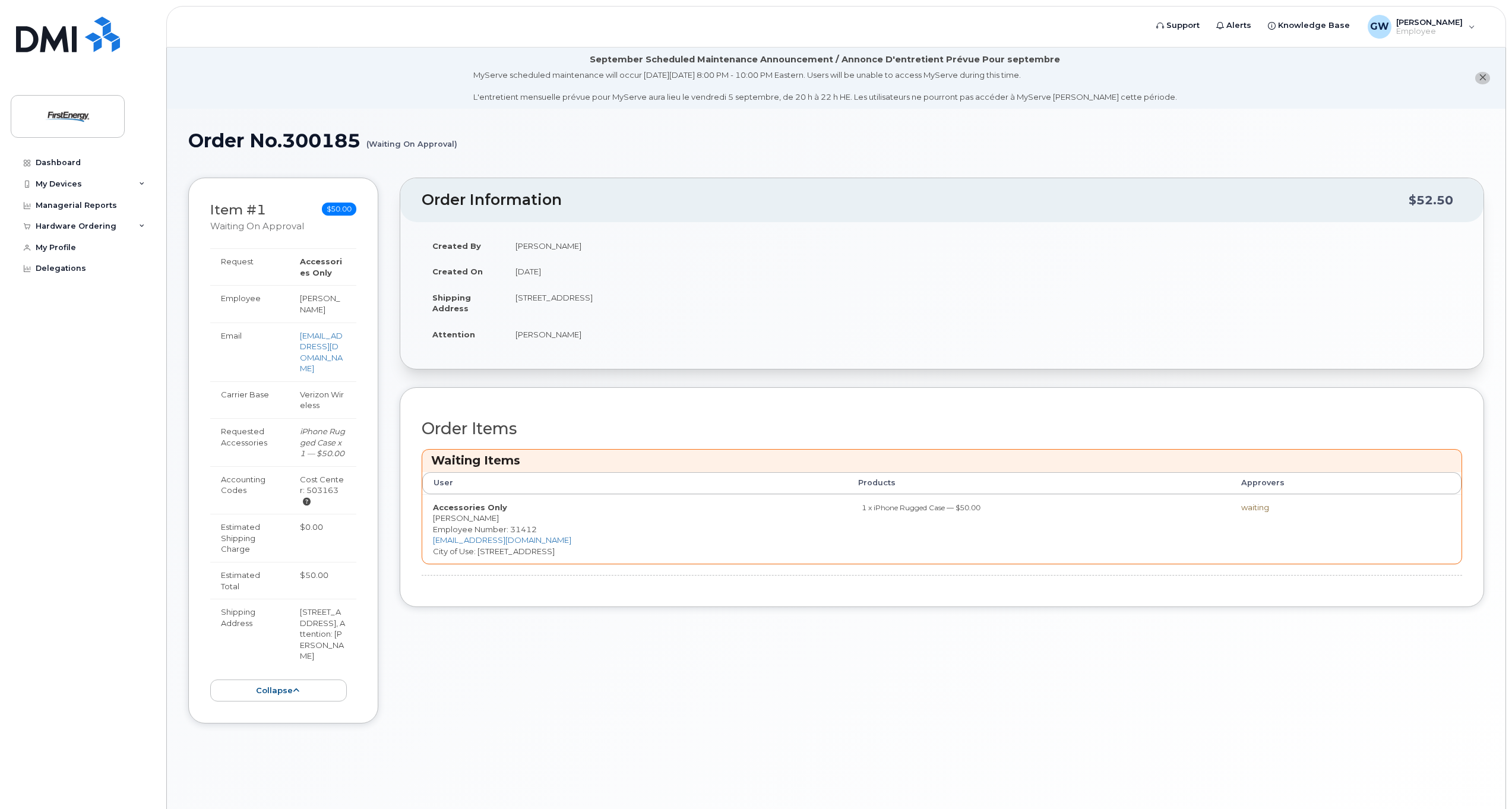
click at [921, 134] on h1 "Order No.300185 (Waiting On Approval)" at bounding box center [836, 140] width 1296 height 20
click at [332, 208] on span "$50.00" at bounding box center [339, 209] width 34 height 13
click at [400, 139] on small "(Waiting On Approval)" at bounding box center [411, 139] width 91 height 19
click at [555, 666] on div "Order Information $52.50 Created By George, Wayne M Created On September 8, 202…" at bounding box center [942, 459] width 1084 height 564
click at [293, 687] on icon at bounding box center [296, 691] width 7 height 8
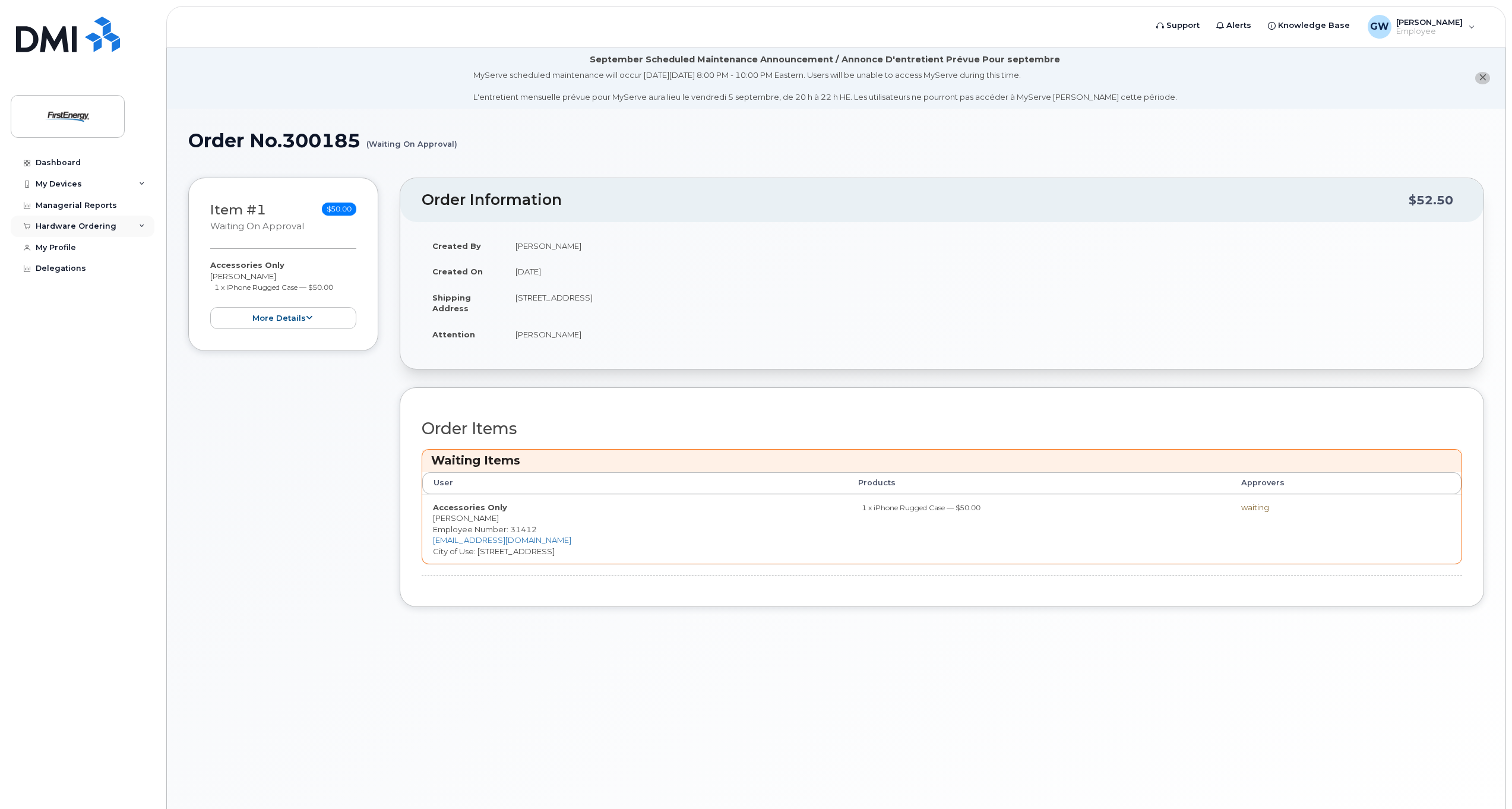
click at [98, 225] on div "Hardware Ordering" at bounding box center [76, 226] width 81 height 9
click at [81, 245] on link "My Orders" at bounding box center [93, 249] width 123 height 22
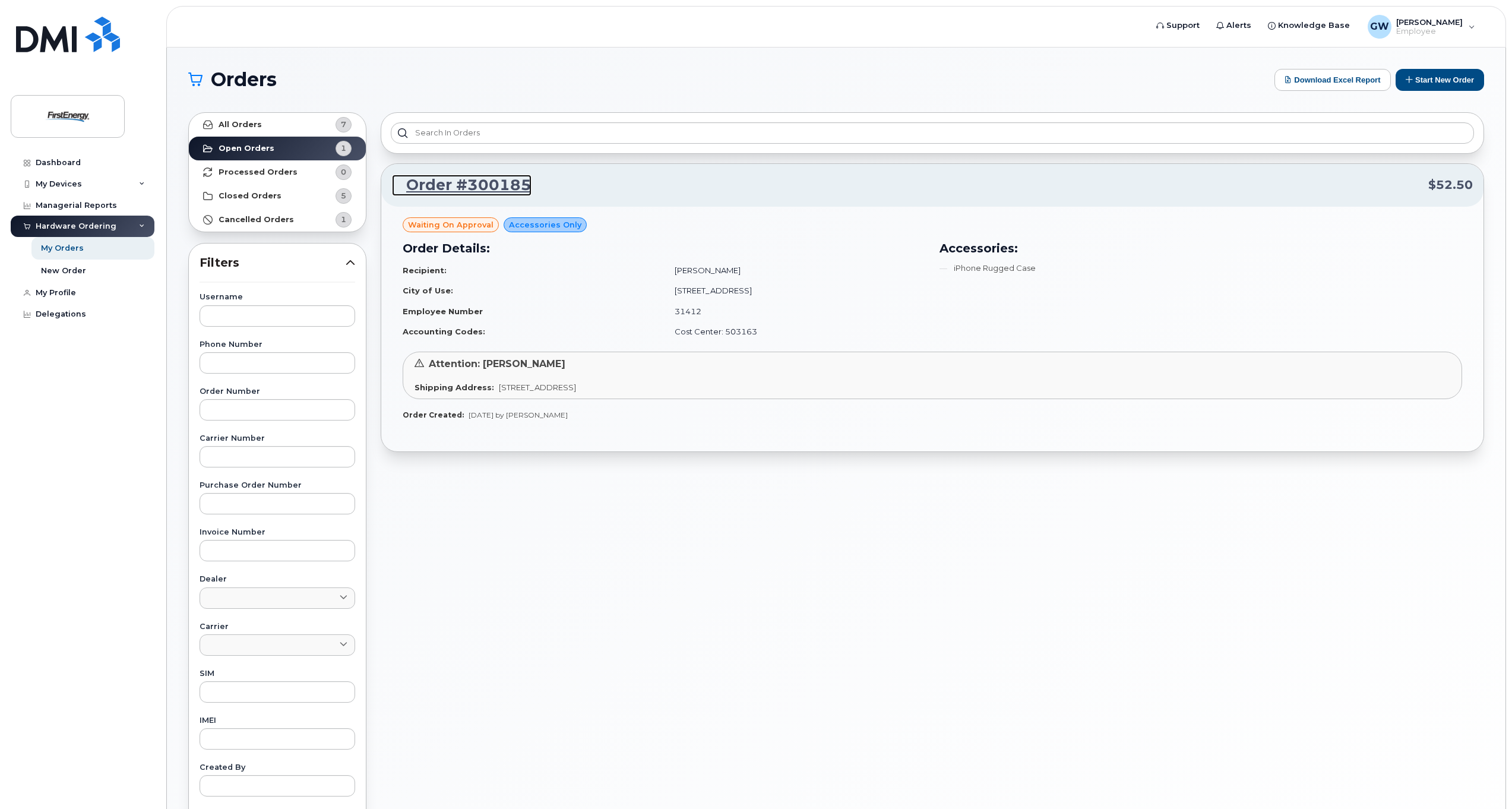
click at [479, 183] on link "Order #300185" at bounding box center [461, 185] width 139 height 21
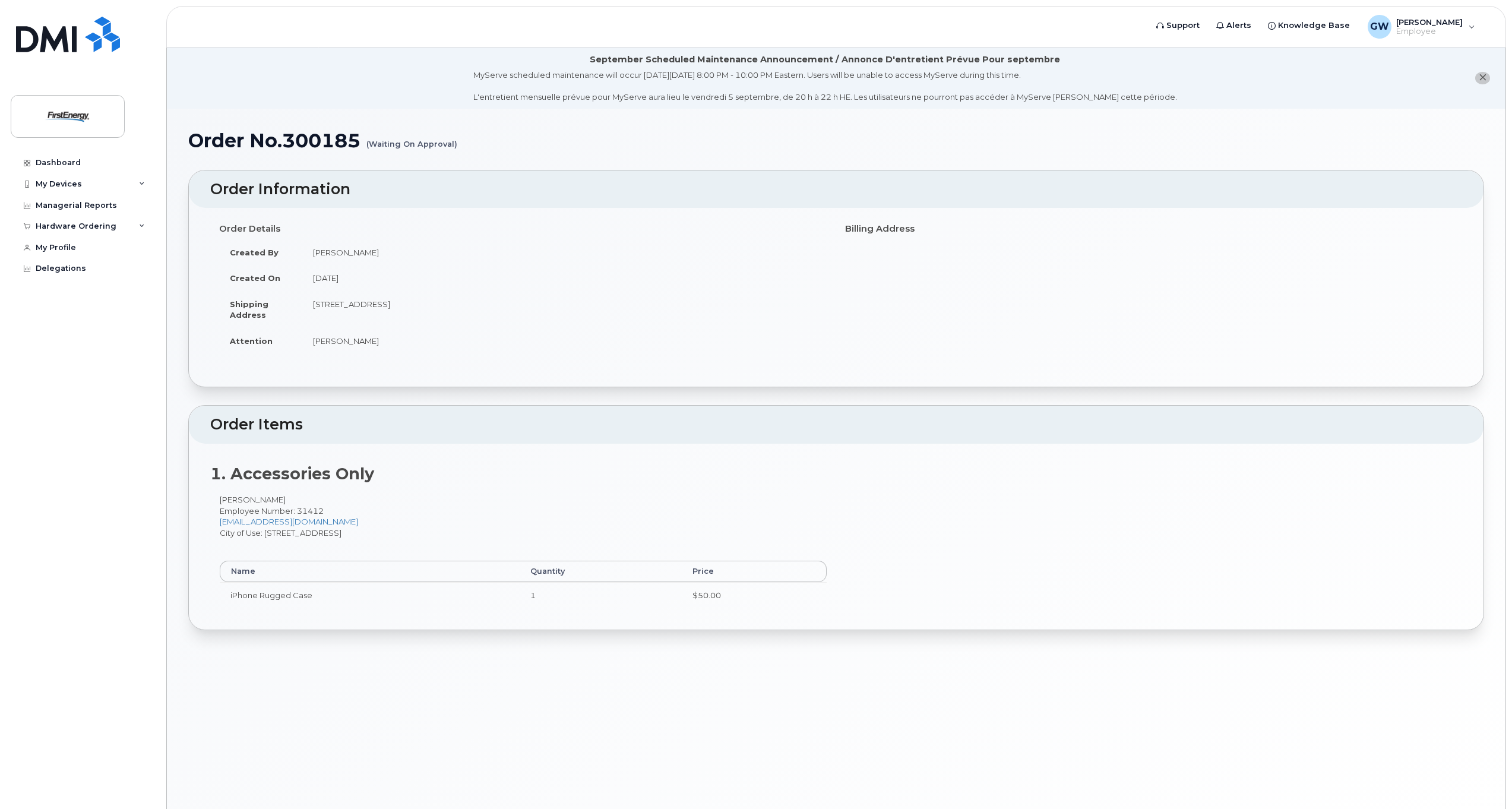
click at [1482, 79] on icon "close notification" at bounding box center [1483, 77] width 8 height 8
